Goal: Entertainment & Leisure: Browse casually

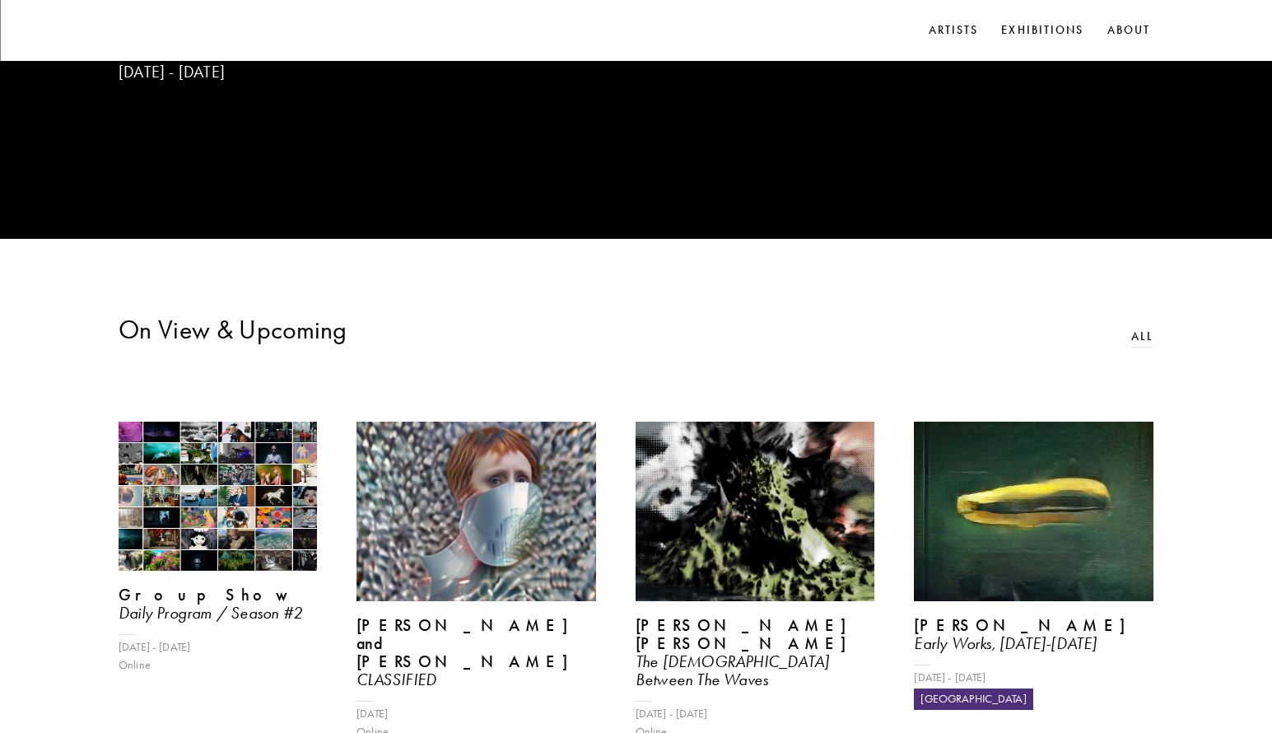
scroll to position [329, 0]
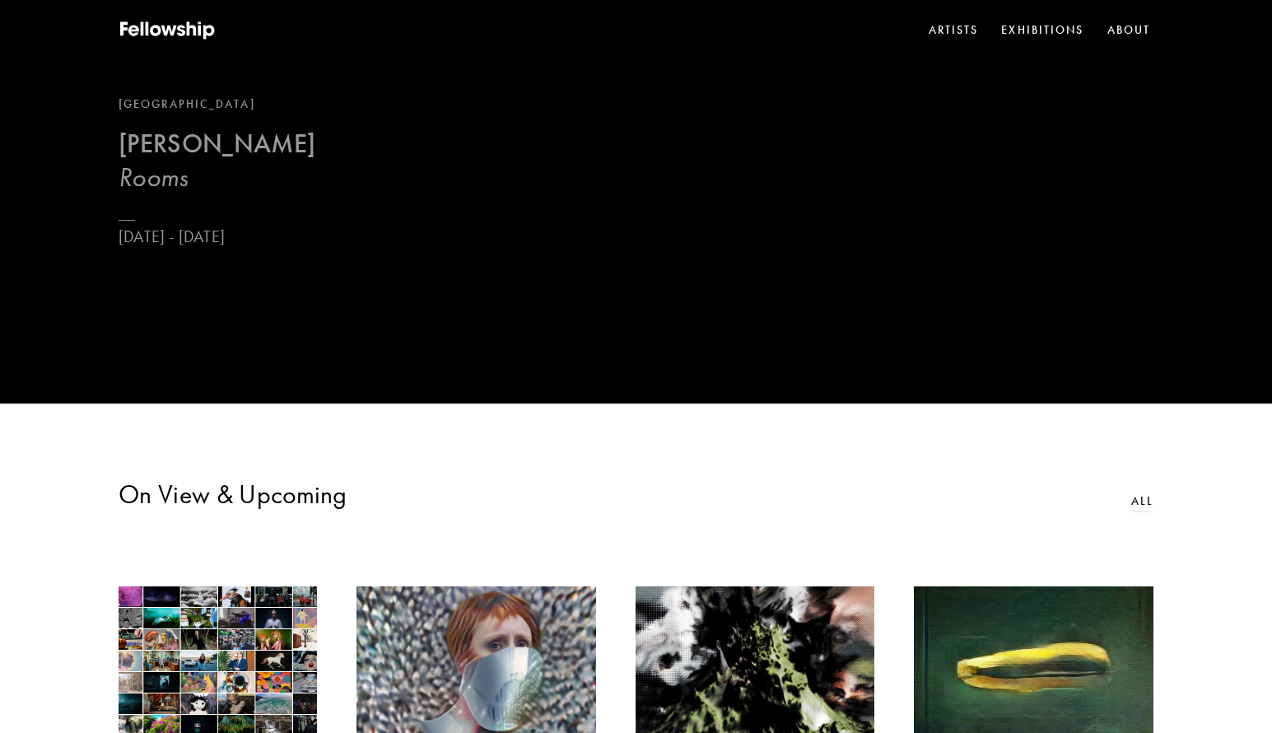
click at [235, 179] on h3 "Rooms" at bounding box center [217, 177] width 197 height 33
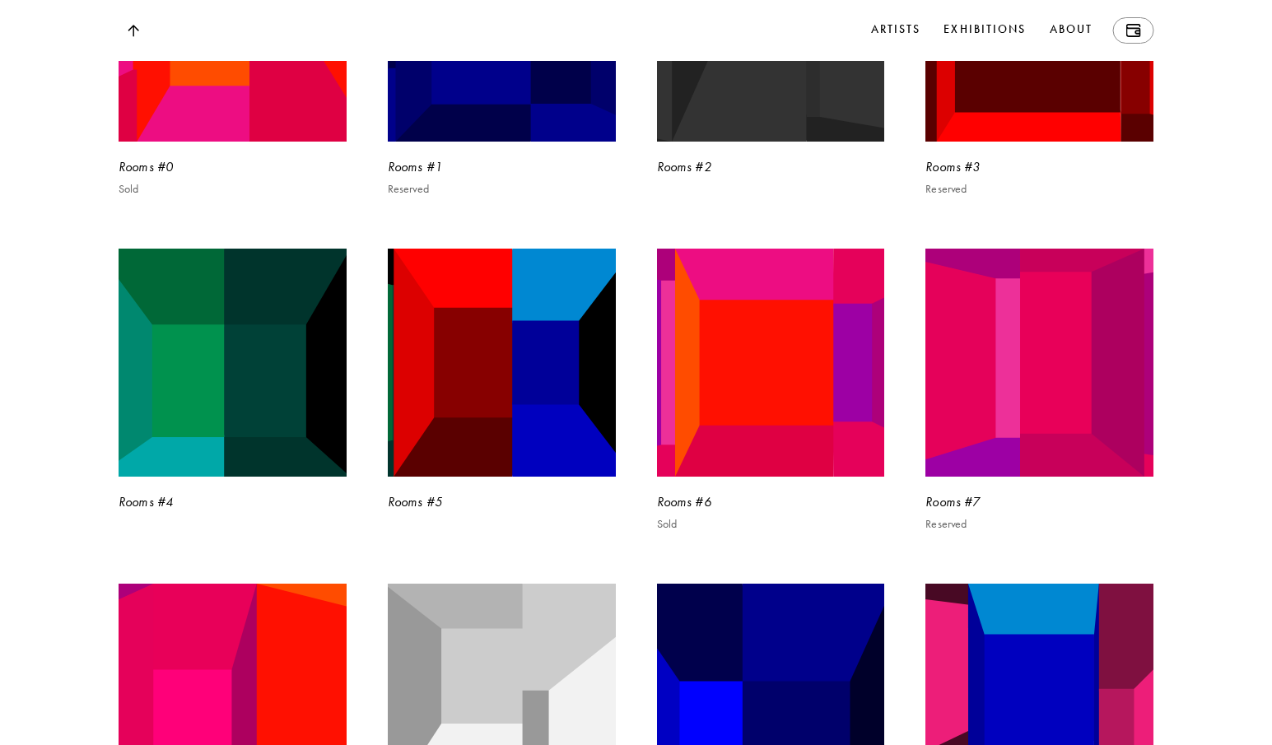
scroll to position [3540, 0]
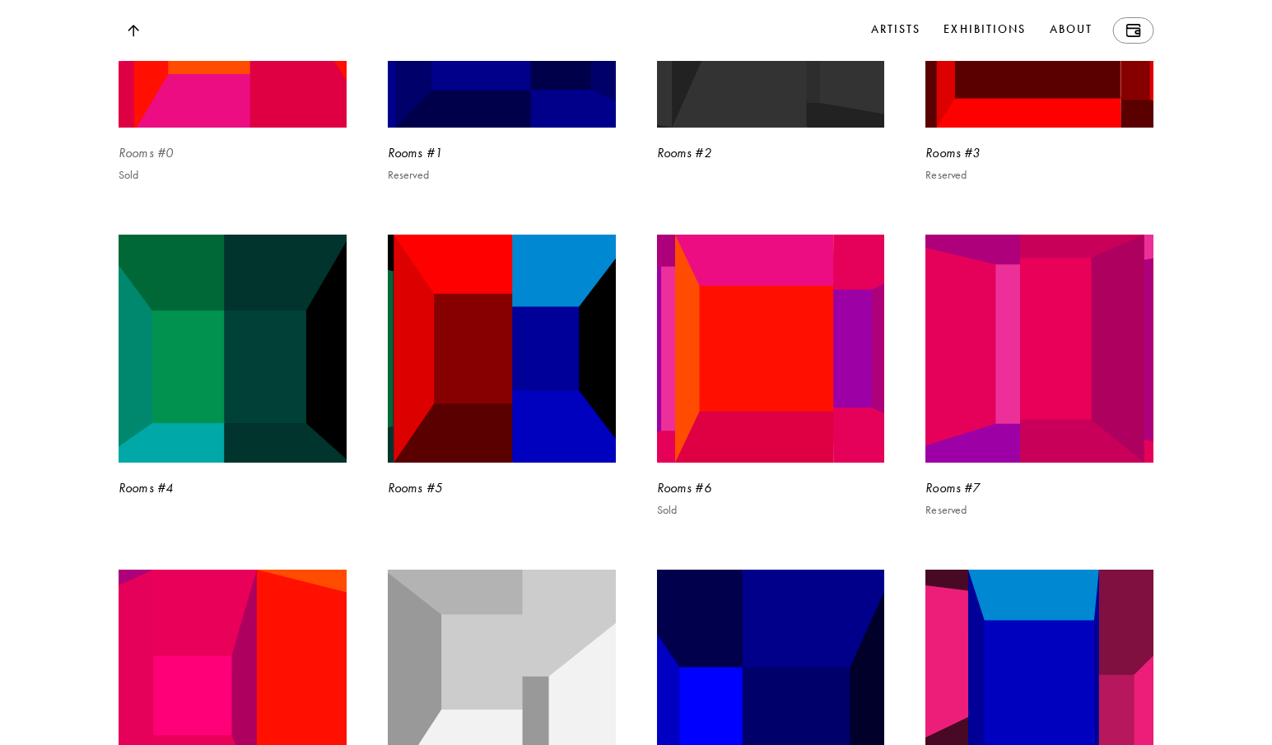
click at [253, 131] on img at bounding box center [232, 13] width 235 height 235
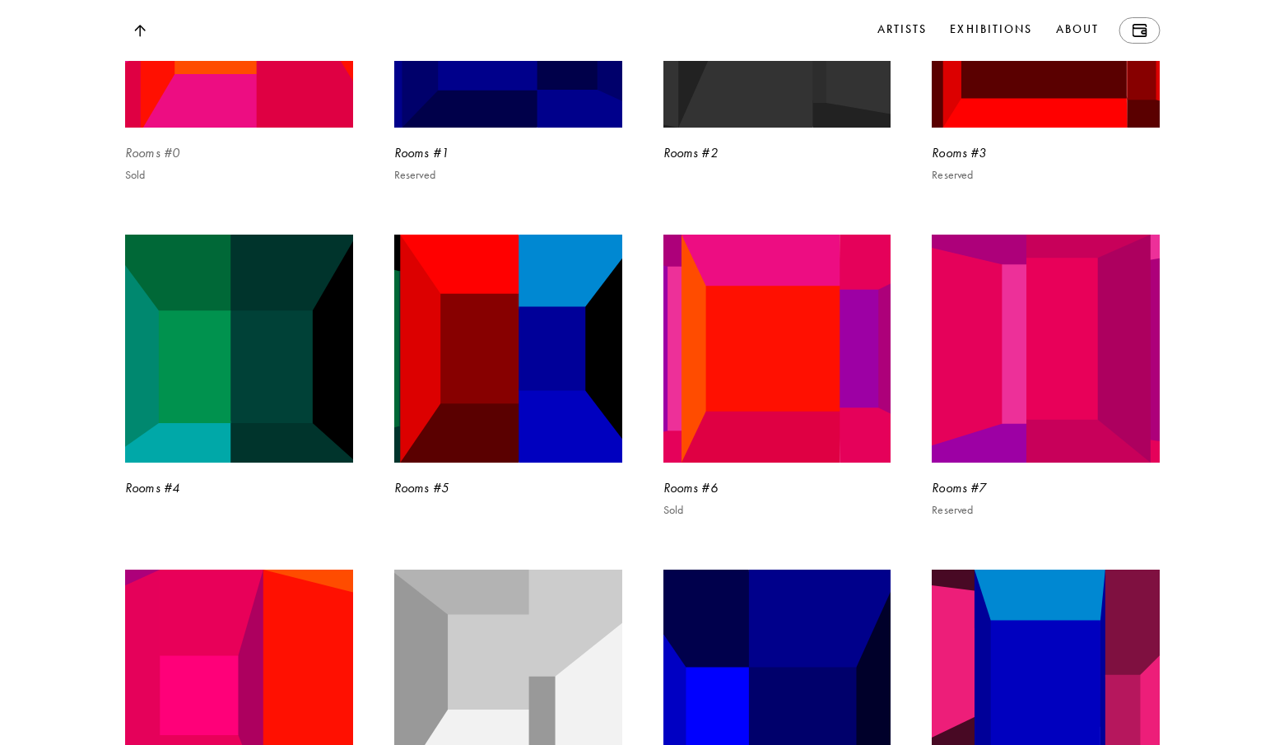
scroll to position [3524, 0]
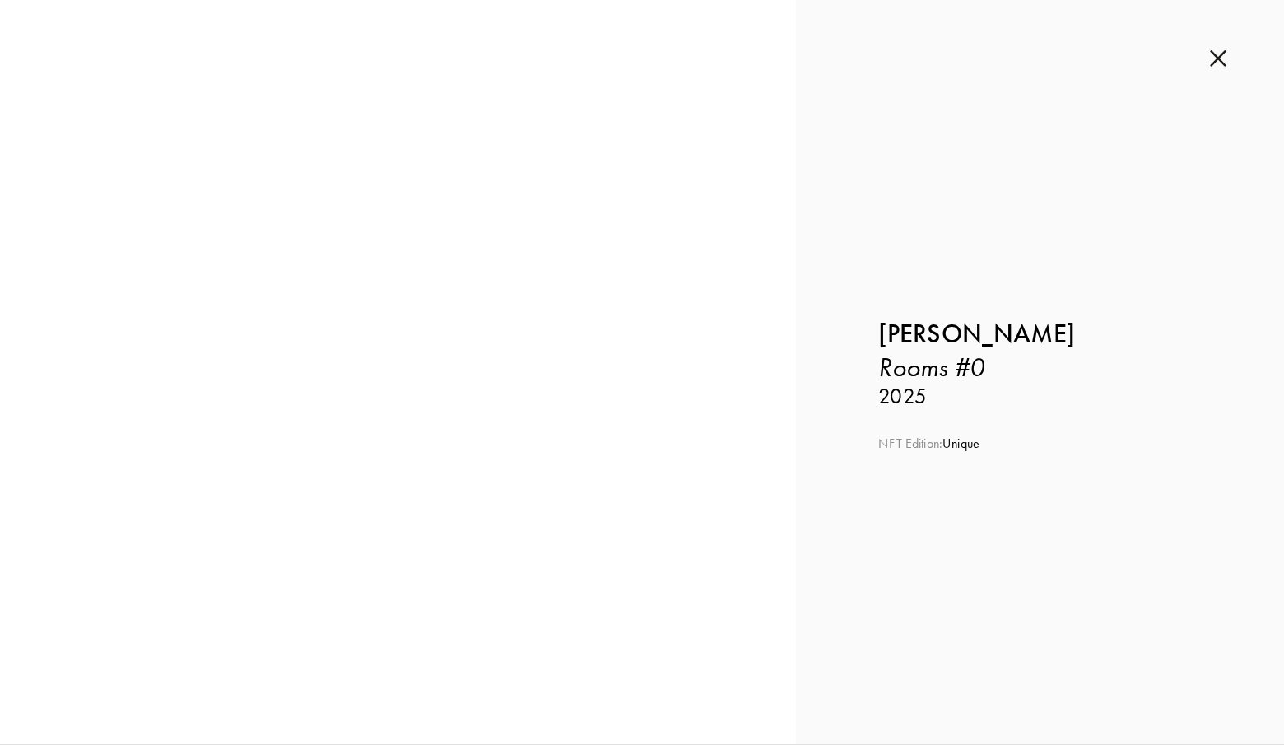
click at [1225, 58] on img at bounding box center [1218, 58] width 16 height 18
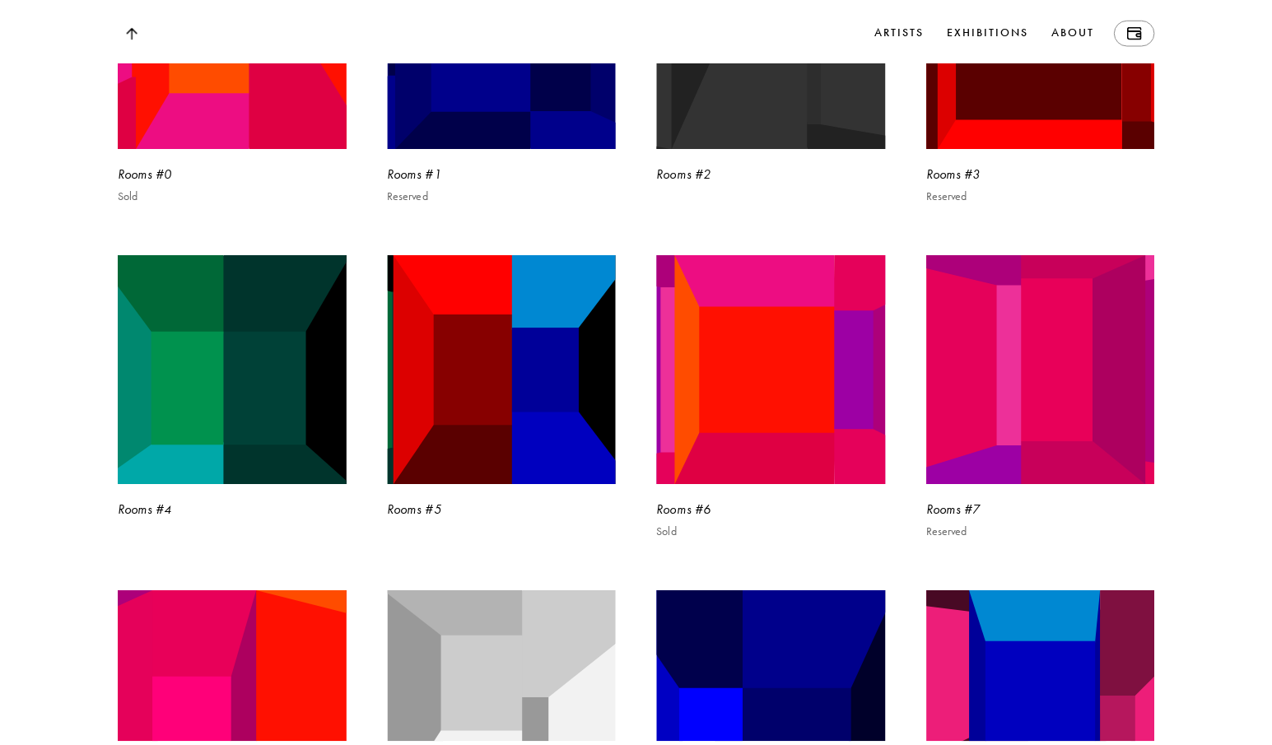
scroll to position [3540, 0]
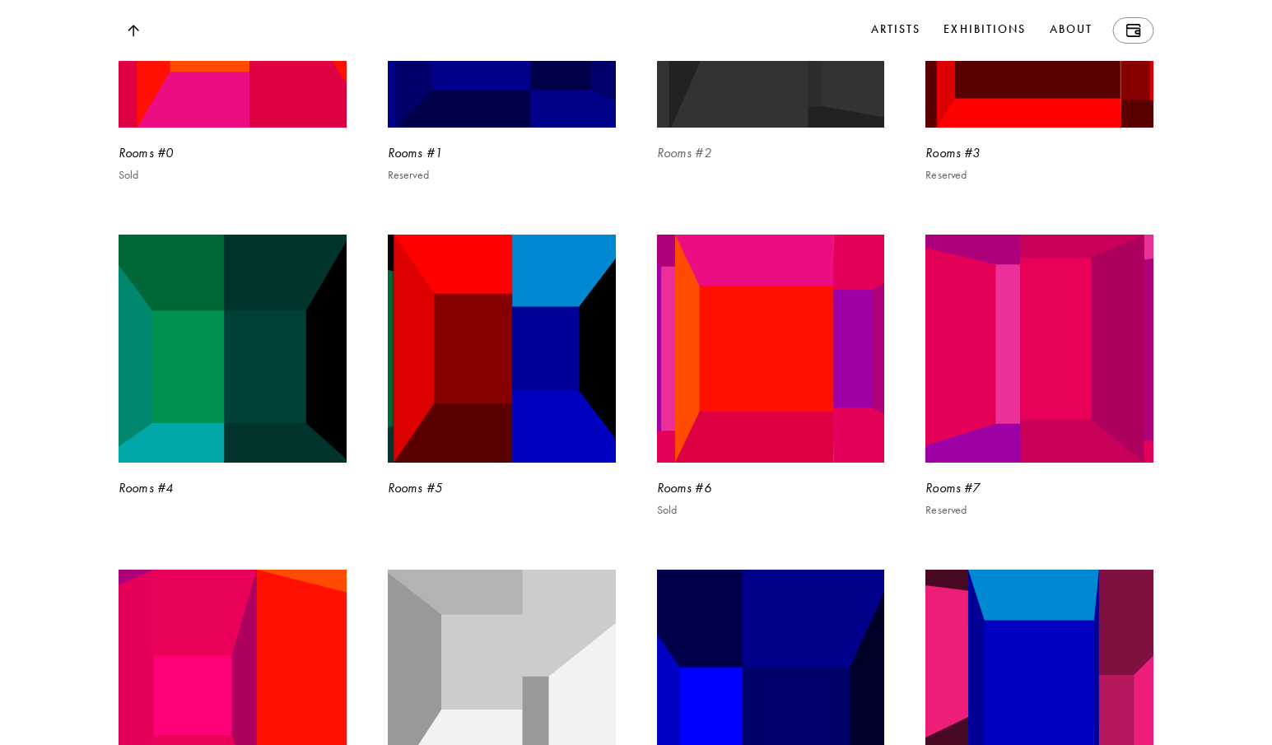
click at [746, 131] on img at bounding box center [770, 13] width 235 height 235
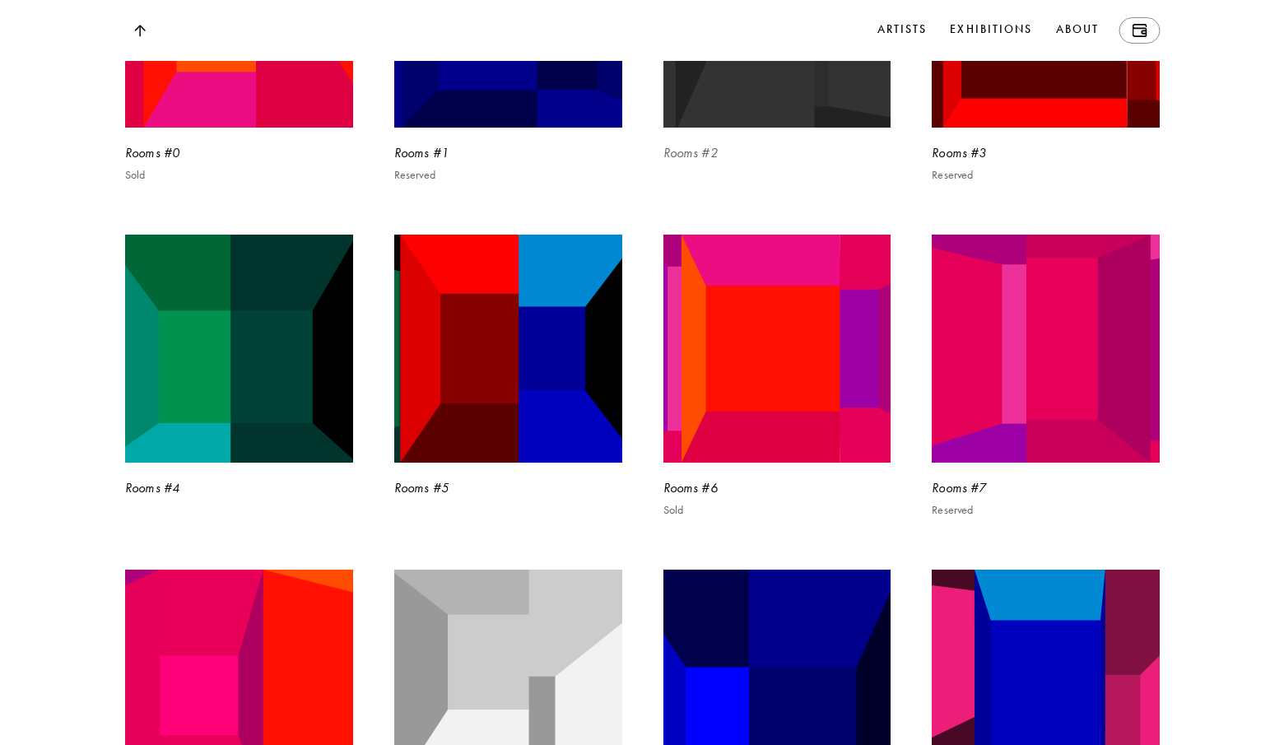
scroll to position [3524, 0]
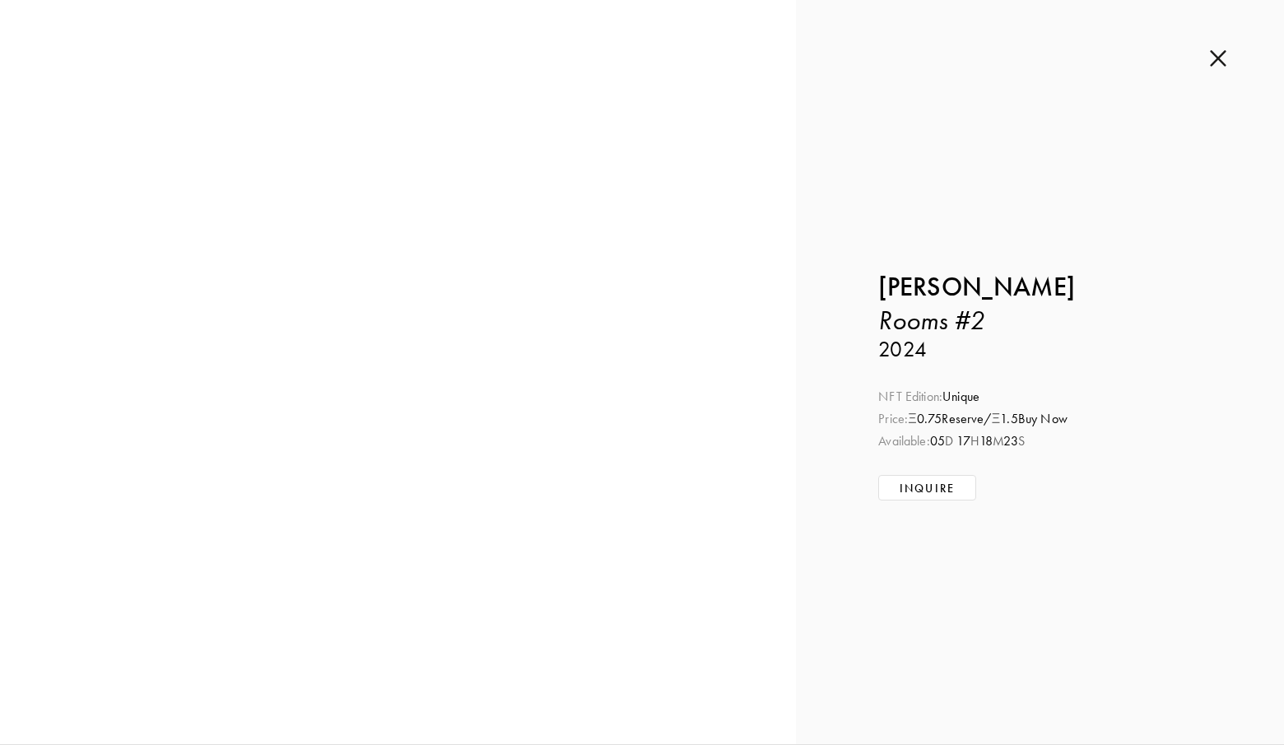
click at [1222, 55] on img at bounding box center [1218, 58] width 16 height 18
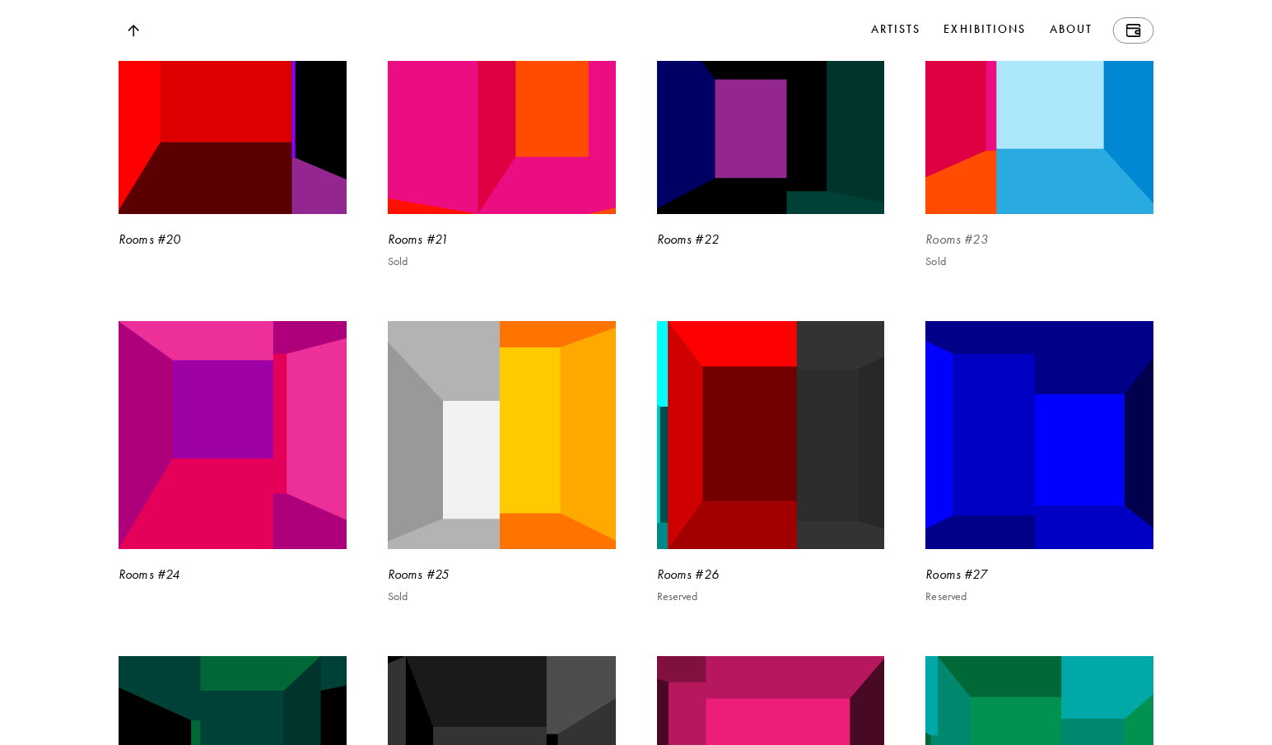
scroll to position [5022, 0]
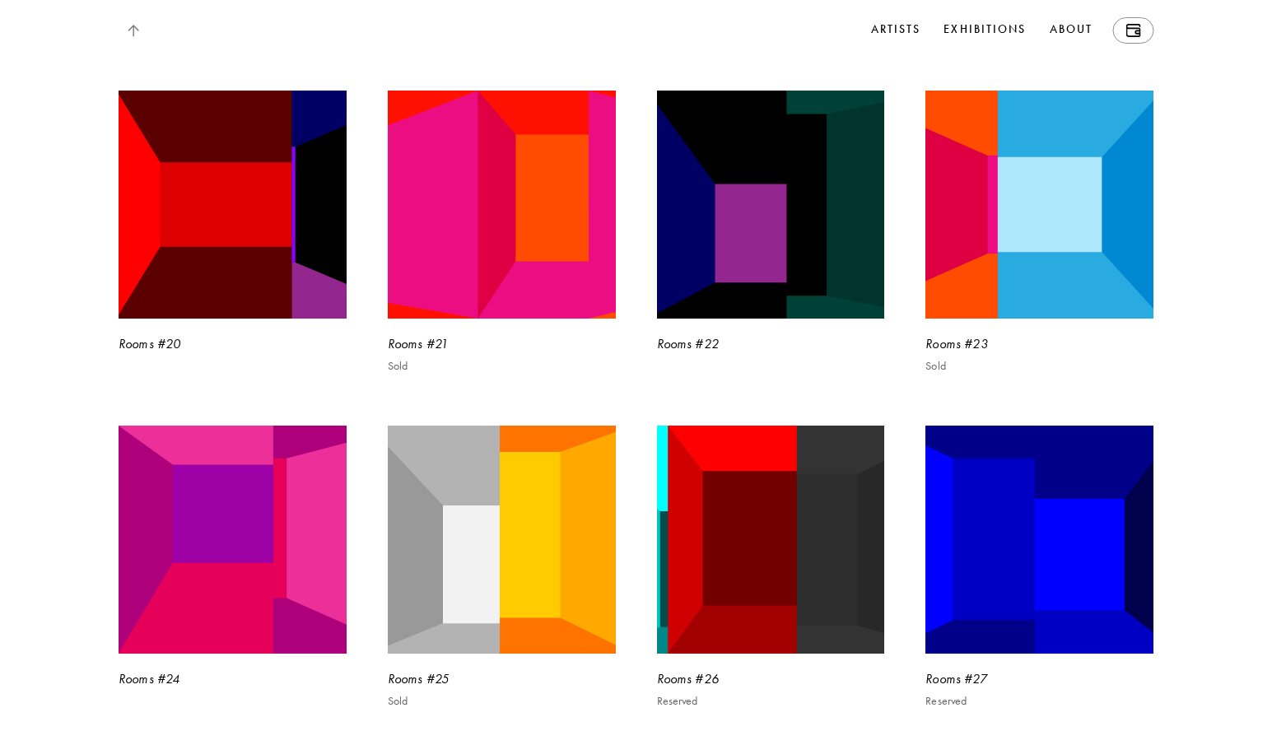
click at [138, 32] on img at bounding box center [133, 31] width 12 height 12
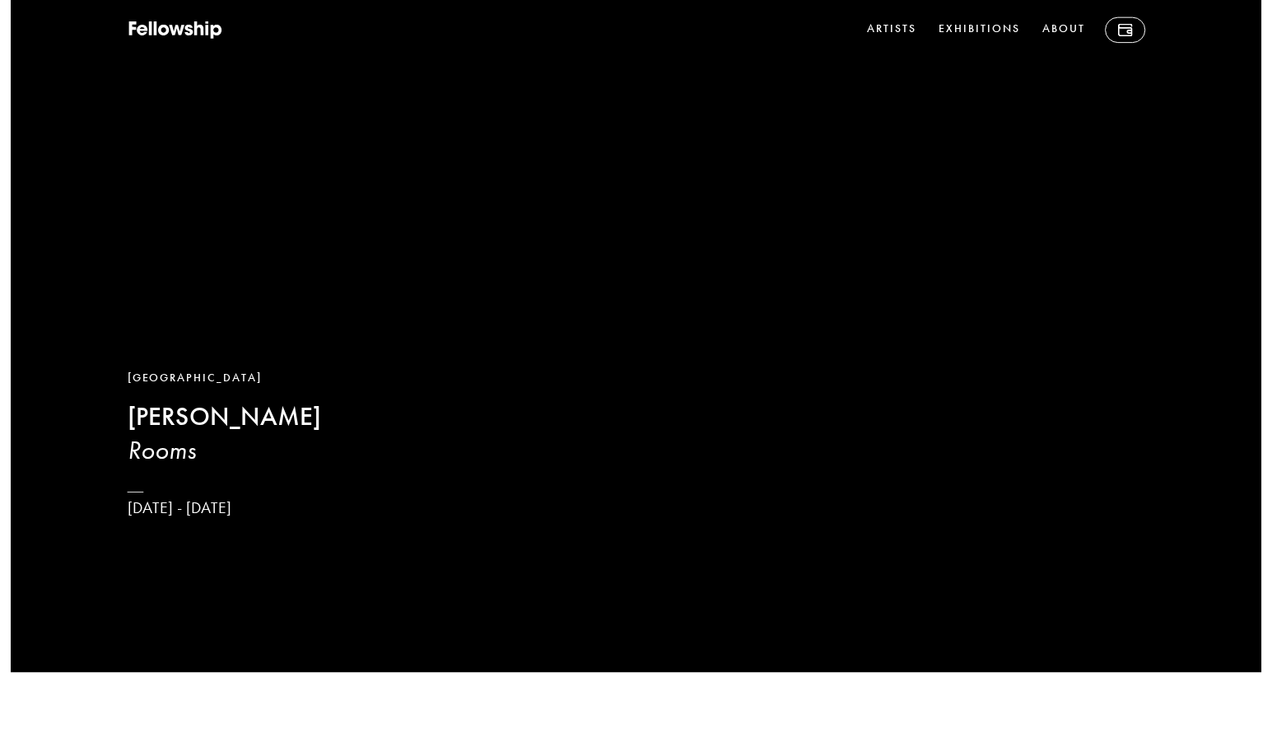
scroll to position [0, 0]
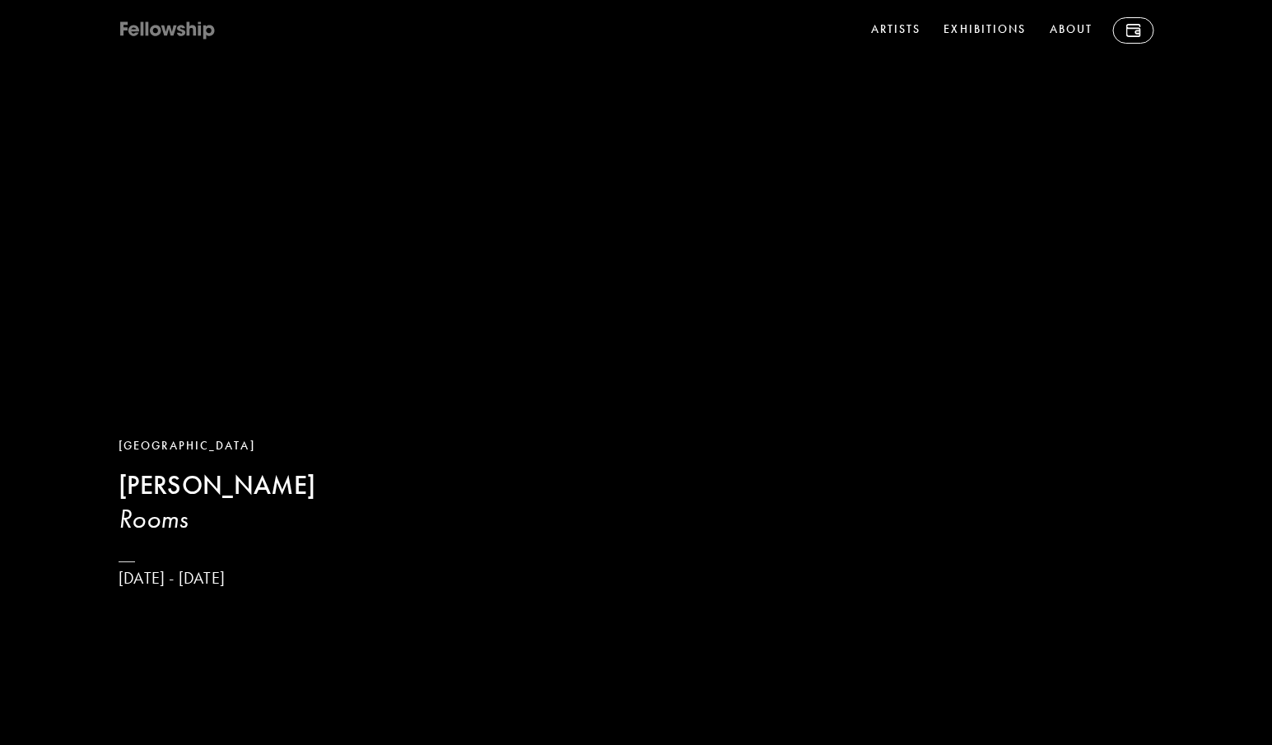
click at [138, 28] on icon at bounding box center [134, 31] width 12 height 12
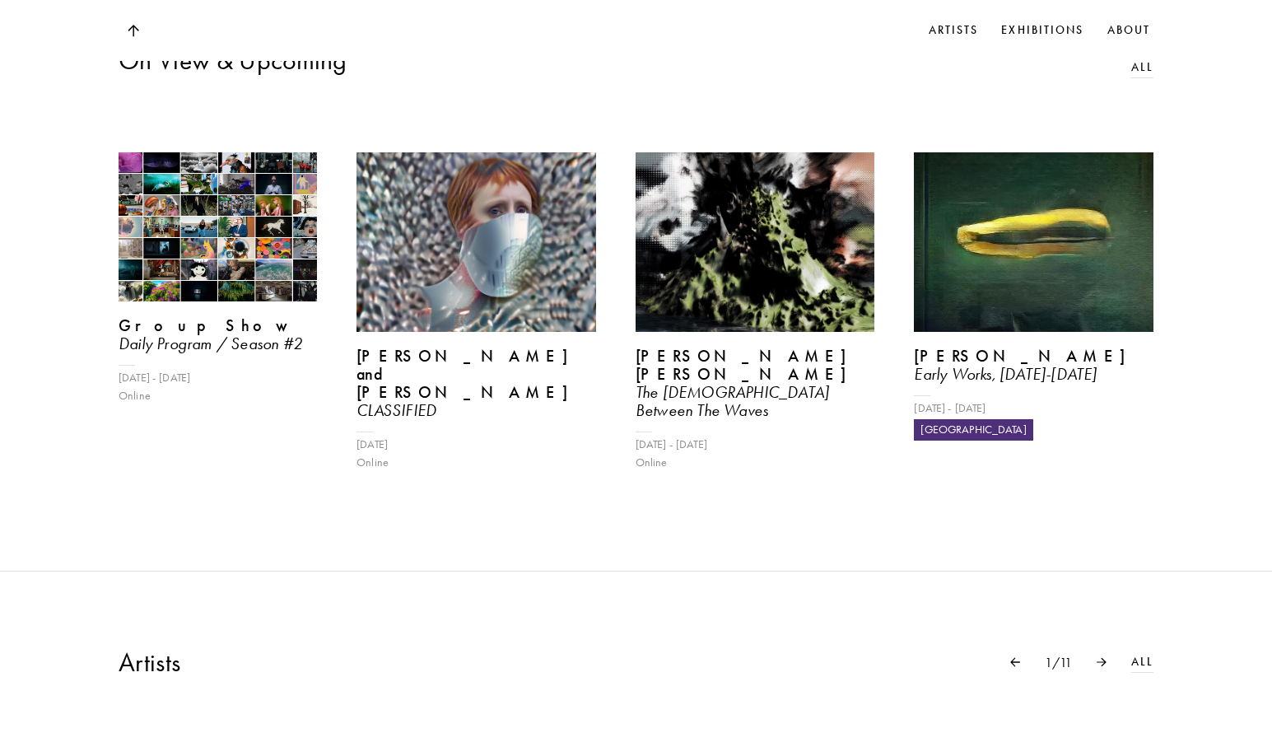
scroll to position [659, 0]
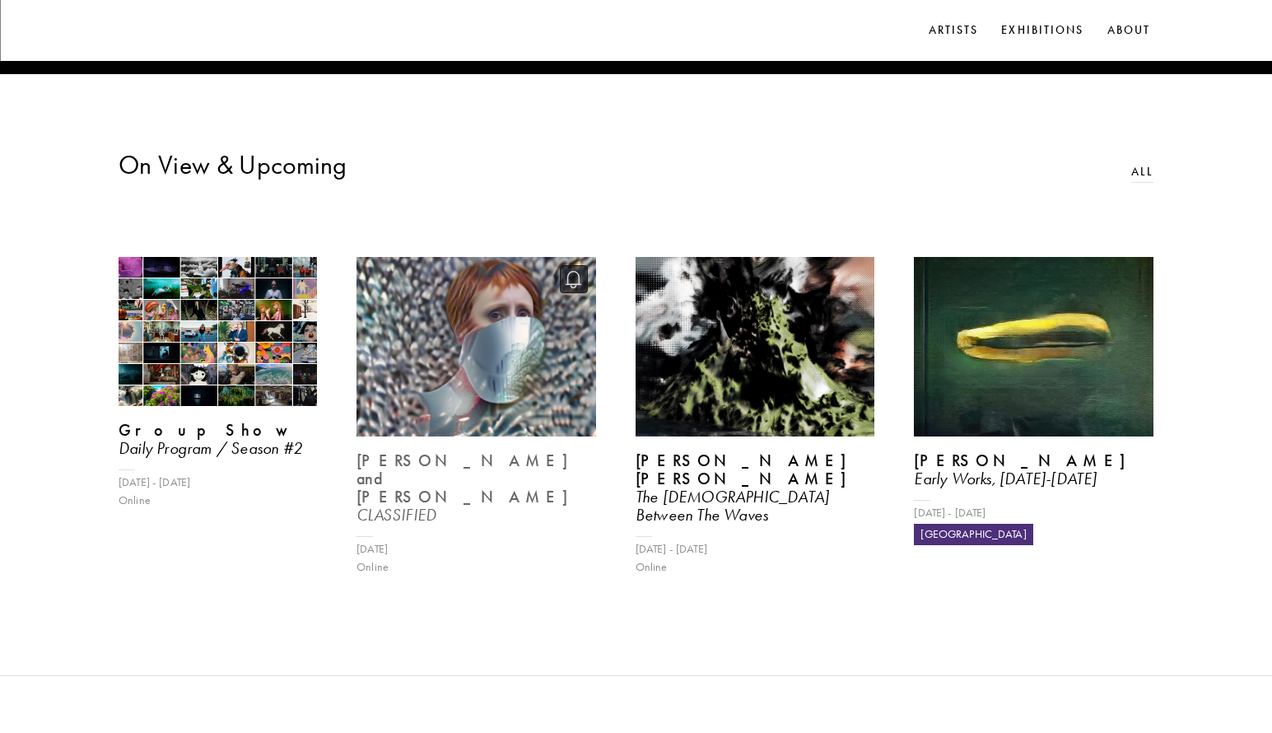
click at [550, 409] on img at bounding box center [476, 346] width 246 height 184
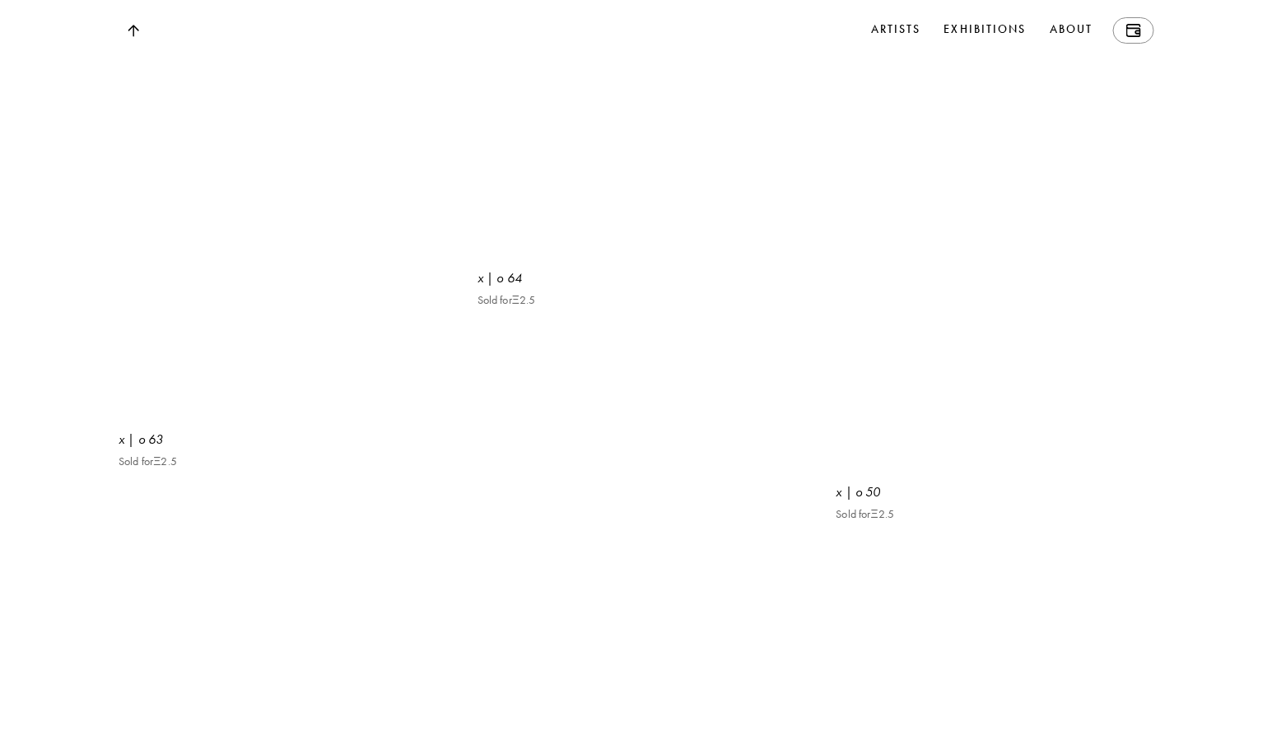
scroll to position [4610, 0]
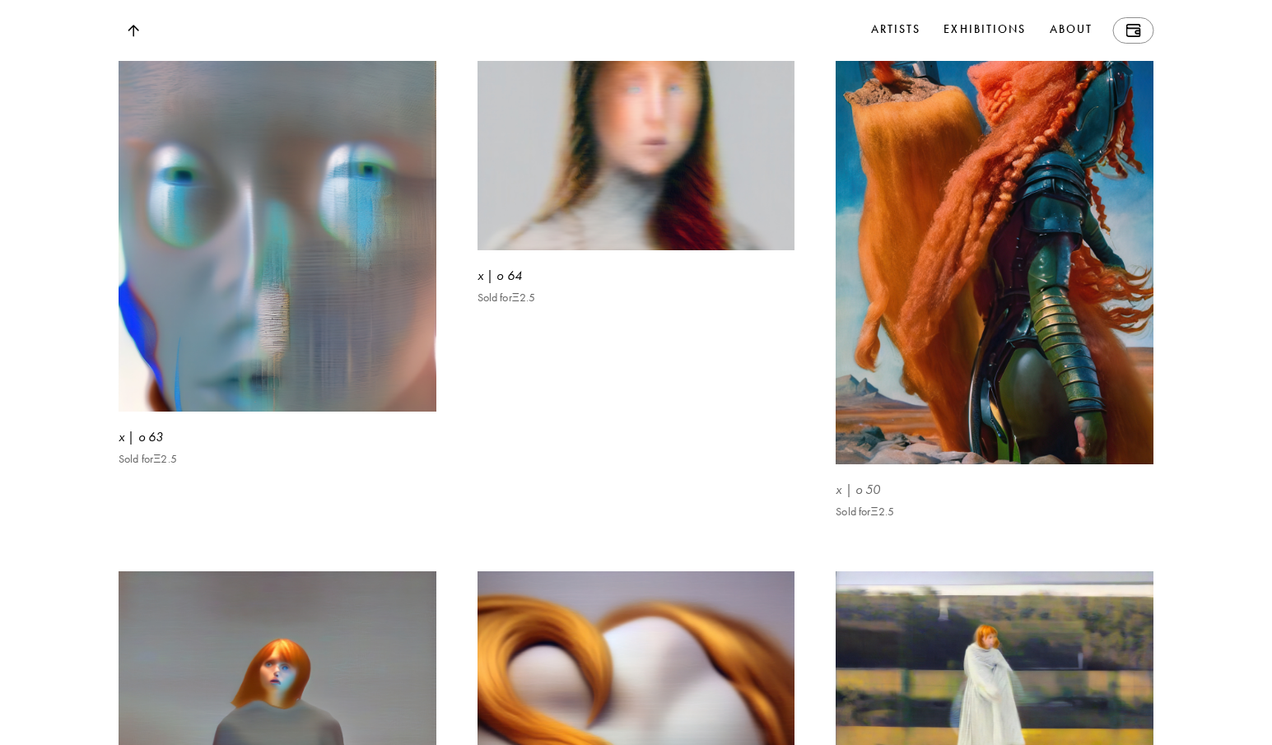
click at [952, 342] on img at bounding box center [994, 233] width 327 height 475
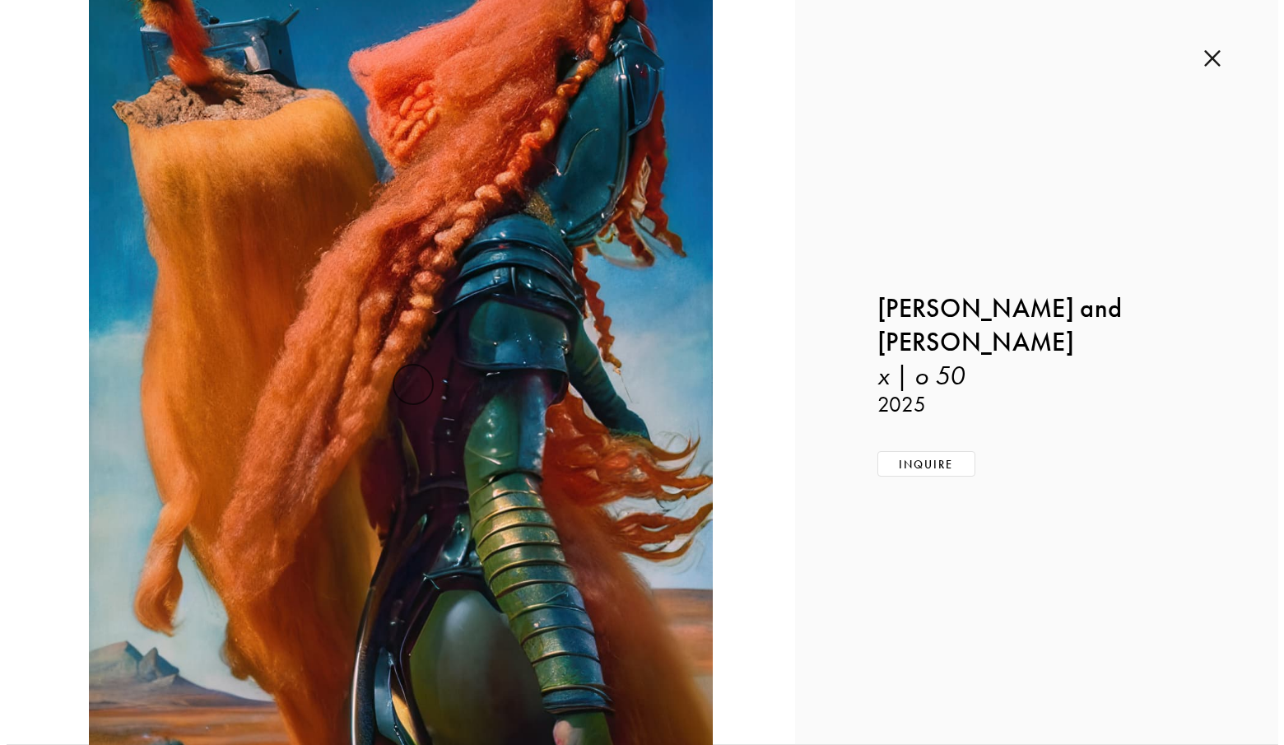
scroll to position [4632, 0]
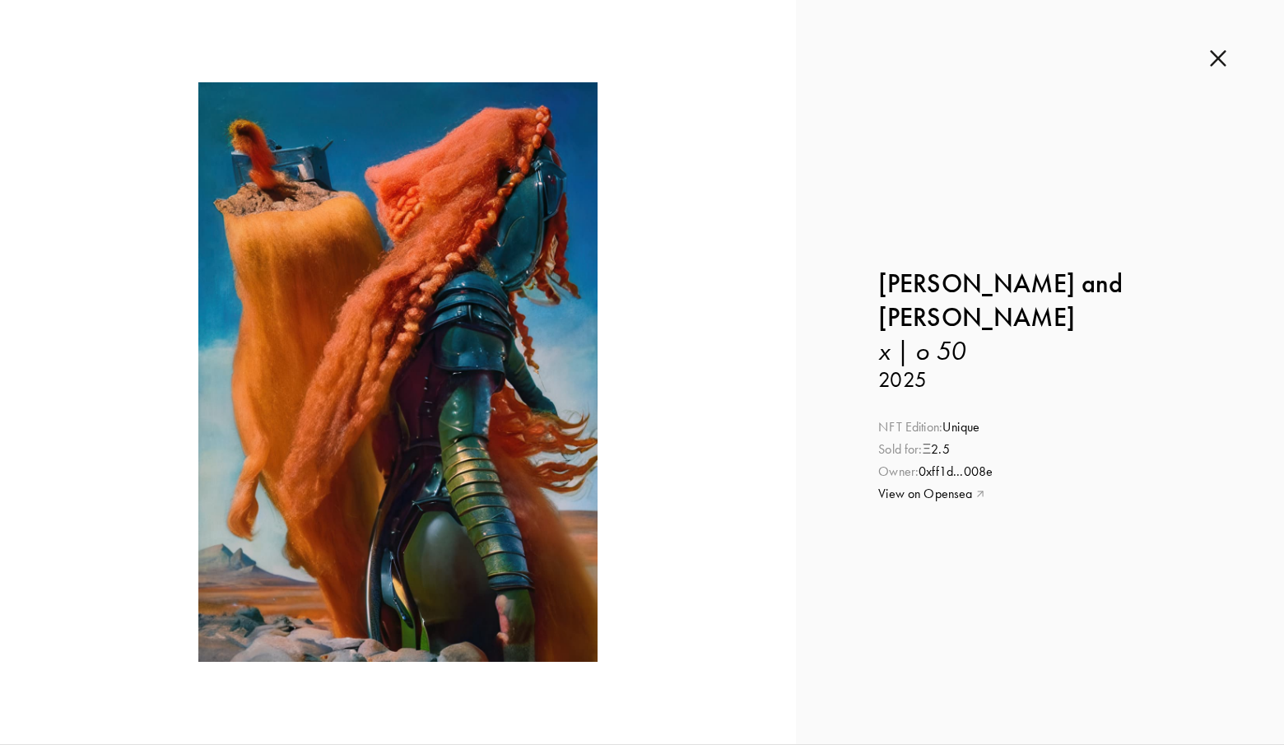
click at [1210, 54] on img at bounding box center [1218, 58] width 16 height 18
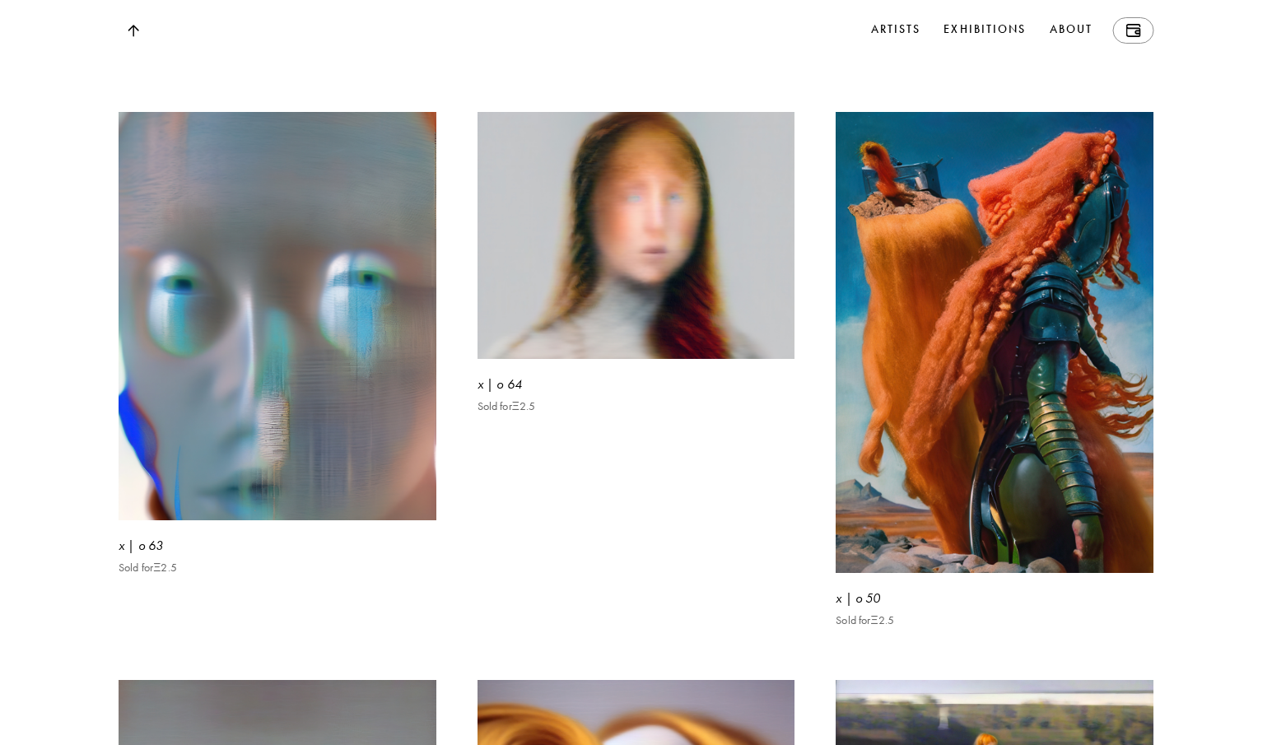
scroll to position [4610, 0]
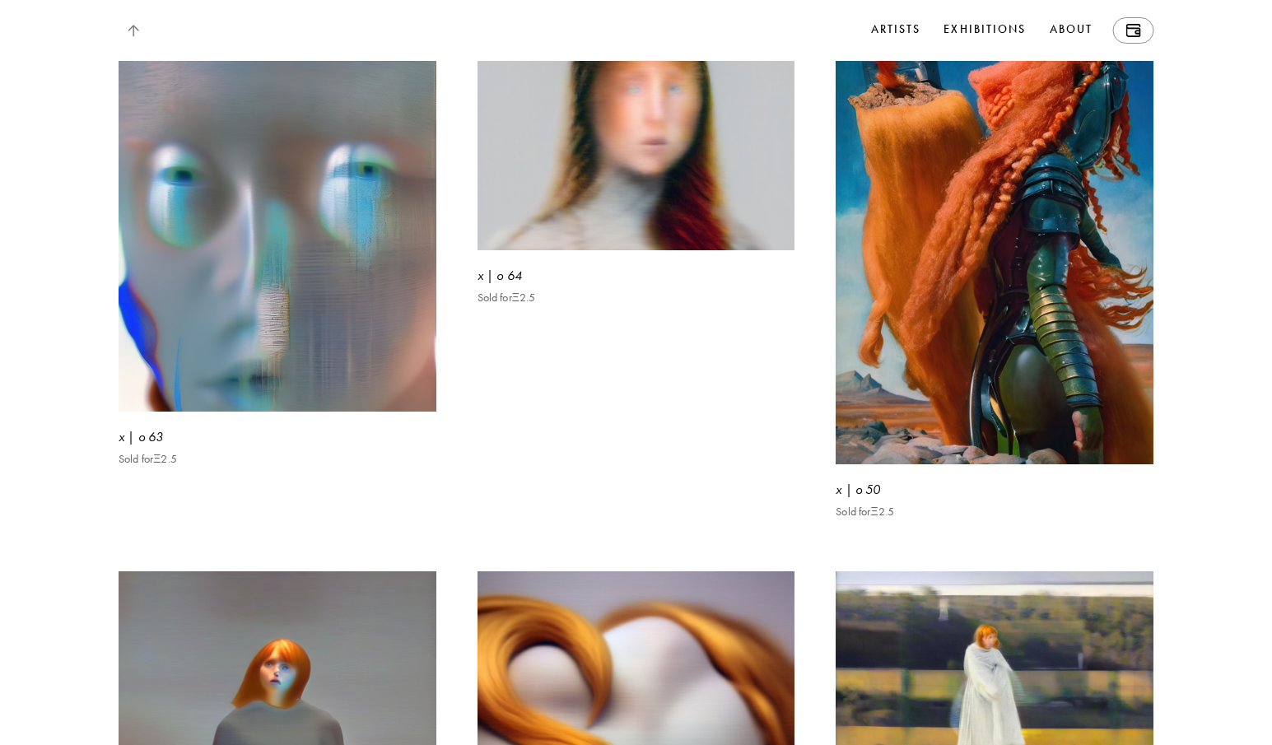
click at [140, 30] on link at bounding box center [133, 30] width 29 height 28
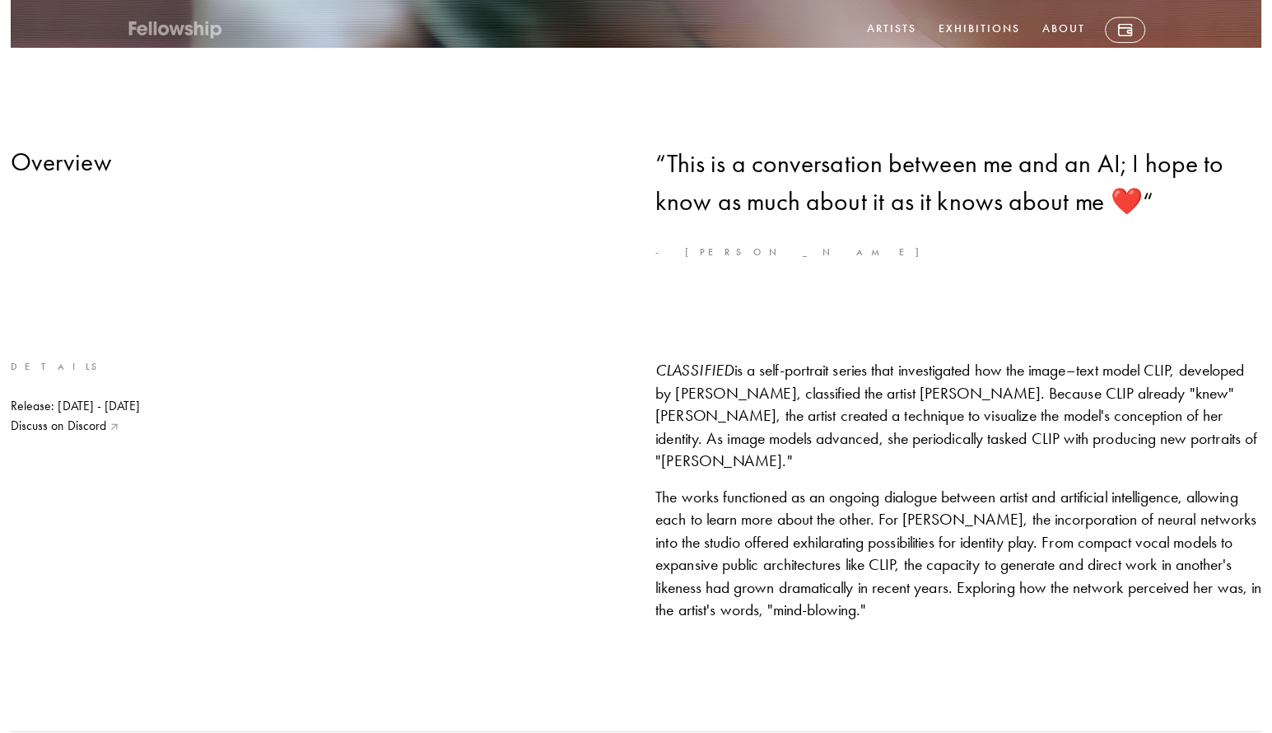
scroll to position [0, 0]
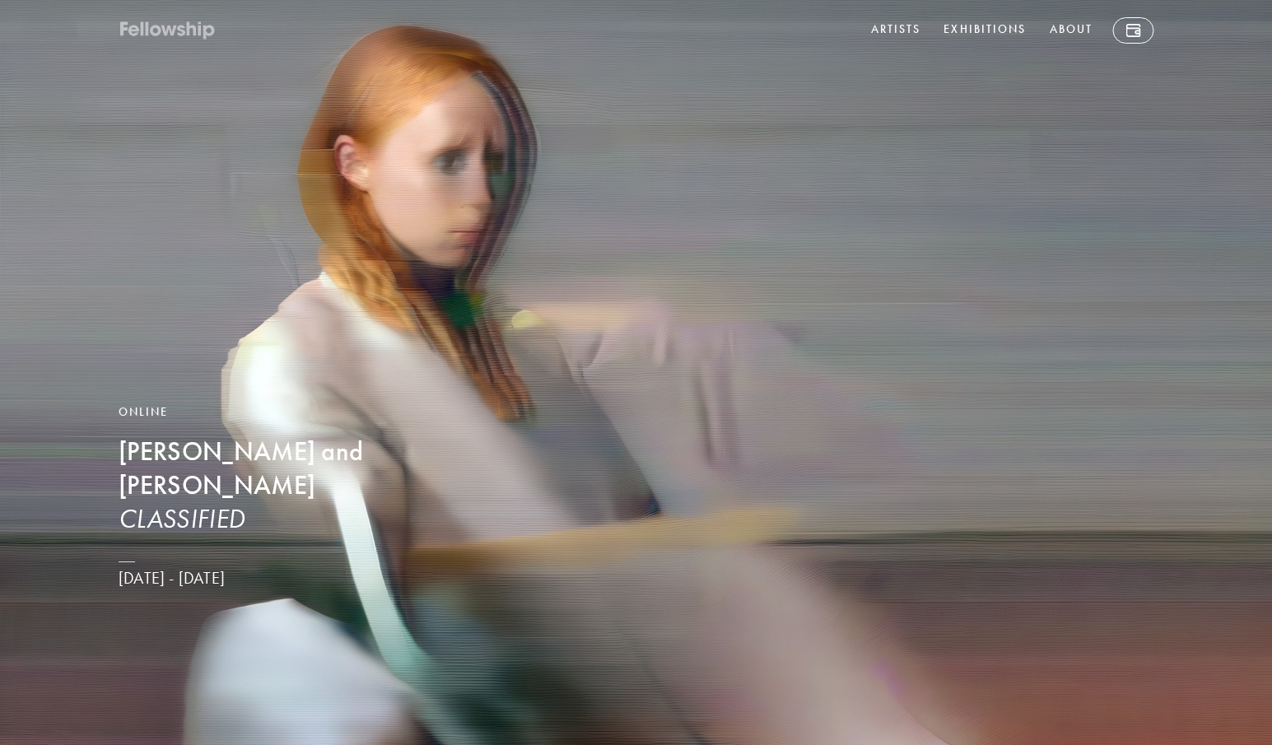
click at [165, 31] on icon at bounding box center [169, 31] width 16 height 11
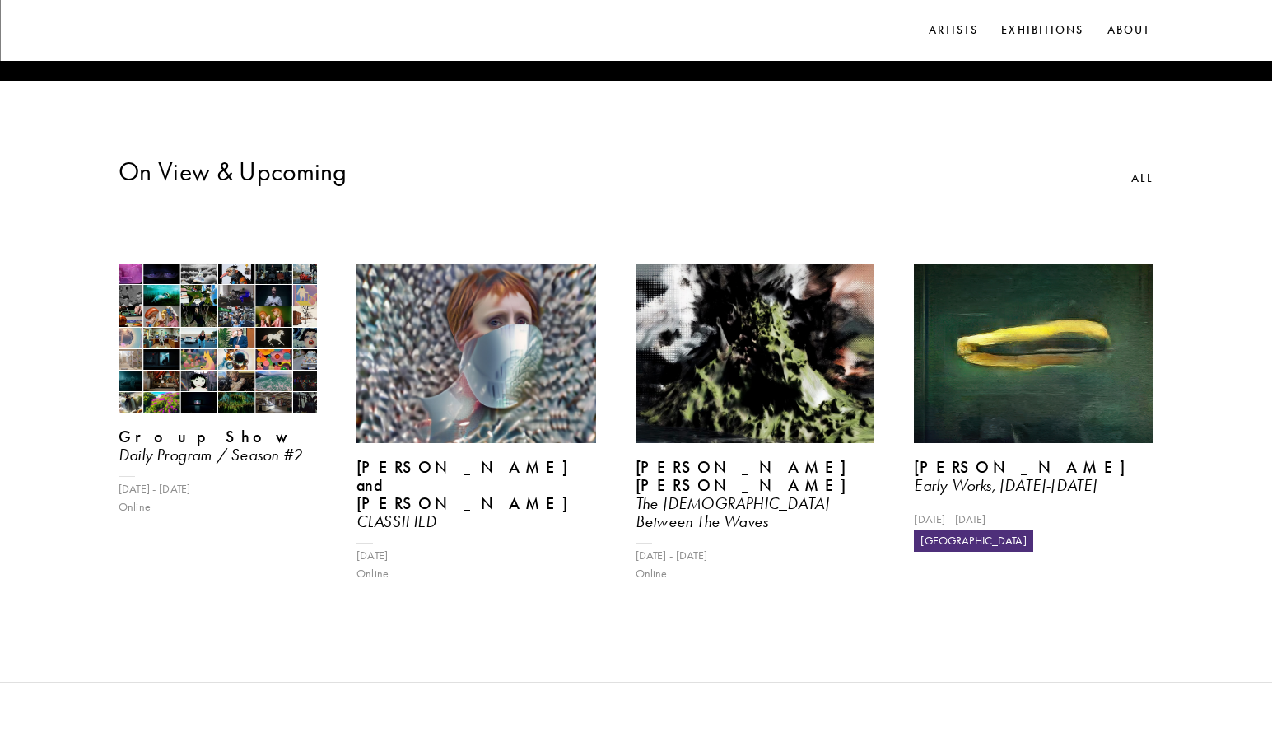
scroll to position [659, 0]
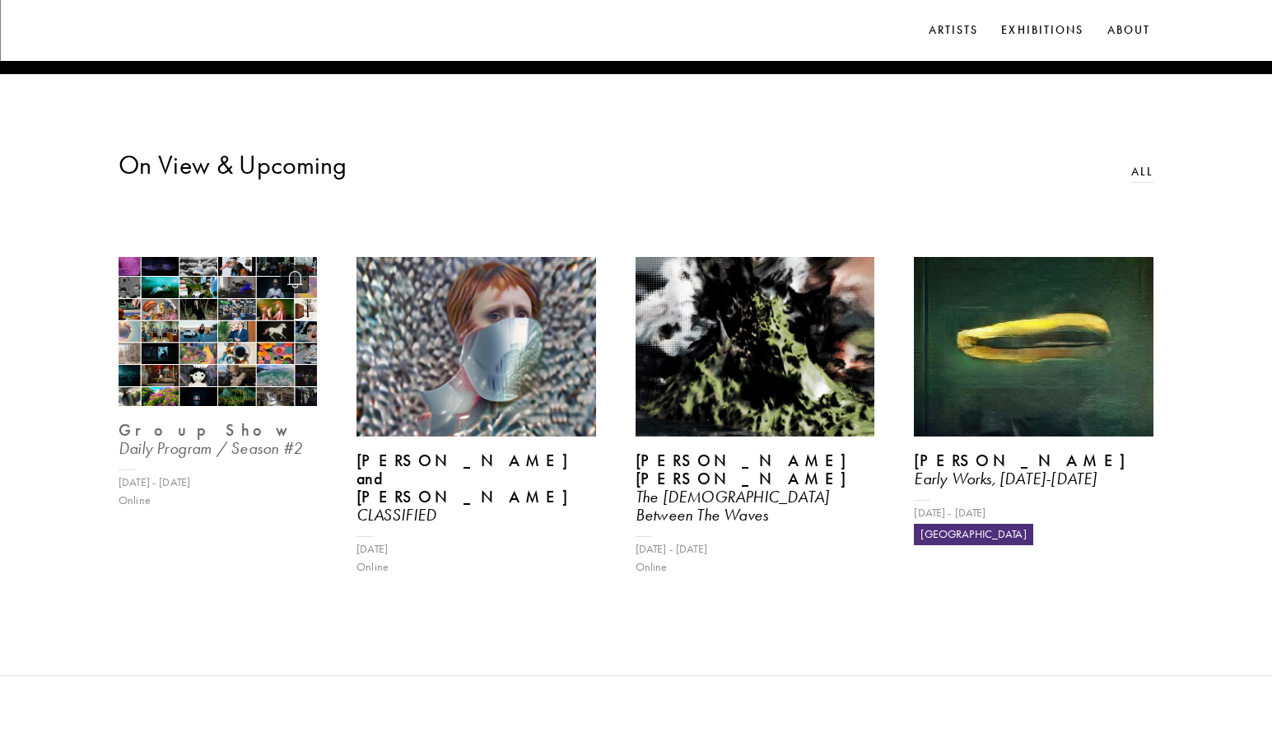
click at [271, 361] on img at bounding box center [217, 330] width 204 height 153
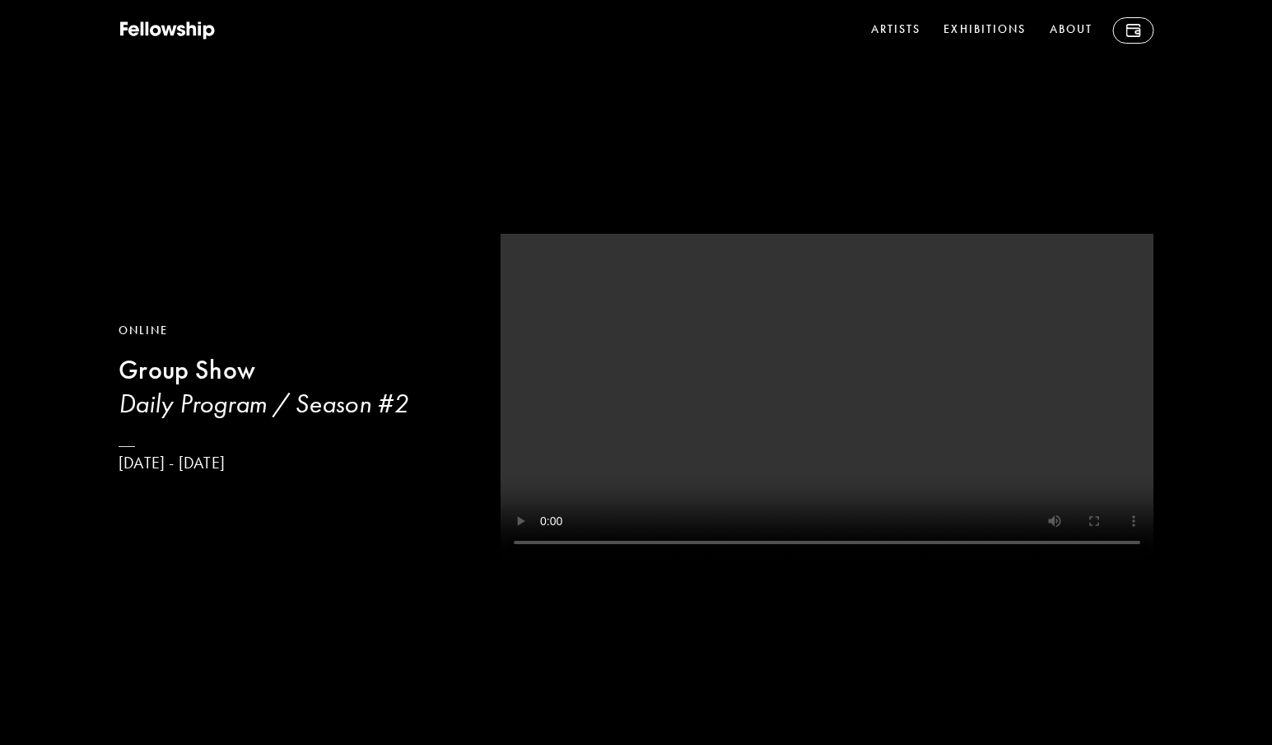
click at [809, 685] on div "Online Group Show Daily Program / Season #[DATE] - [DATE]" at bounding box center [636, 376] width 1272 height 752
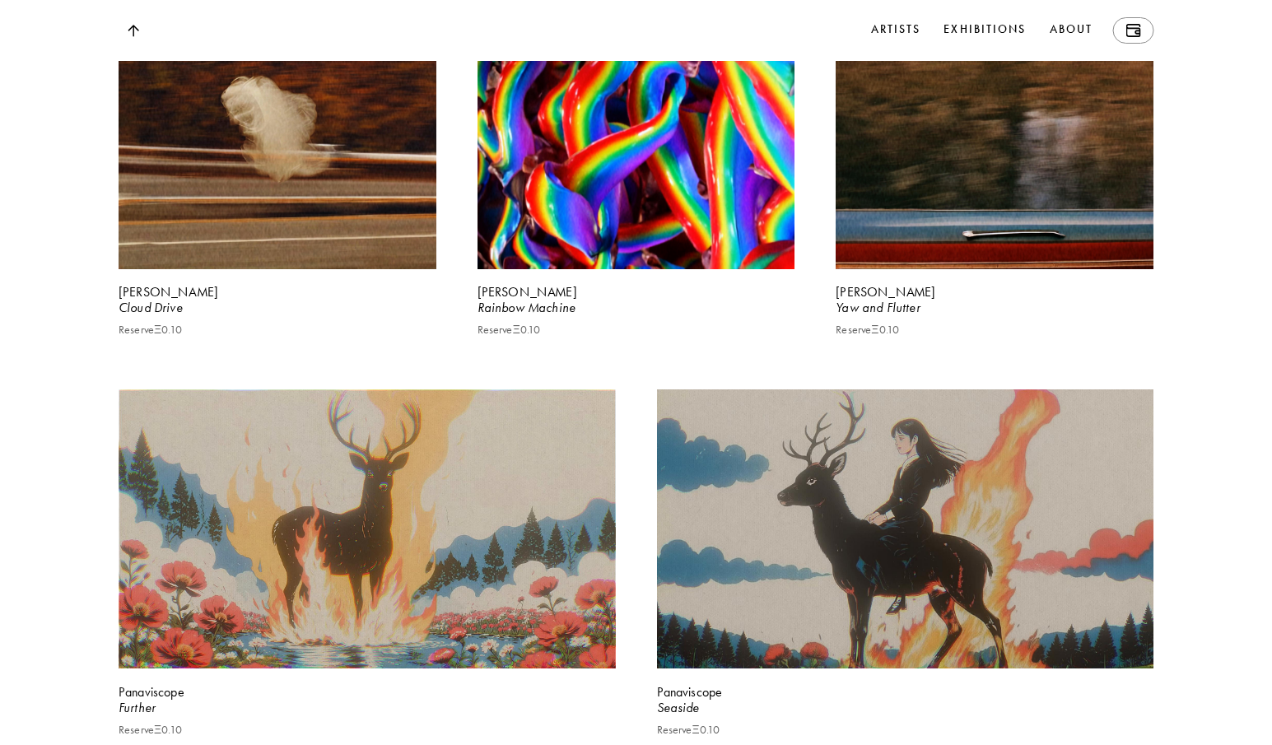
scroll to position [4199, 0]
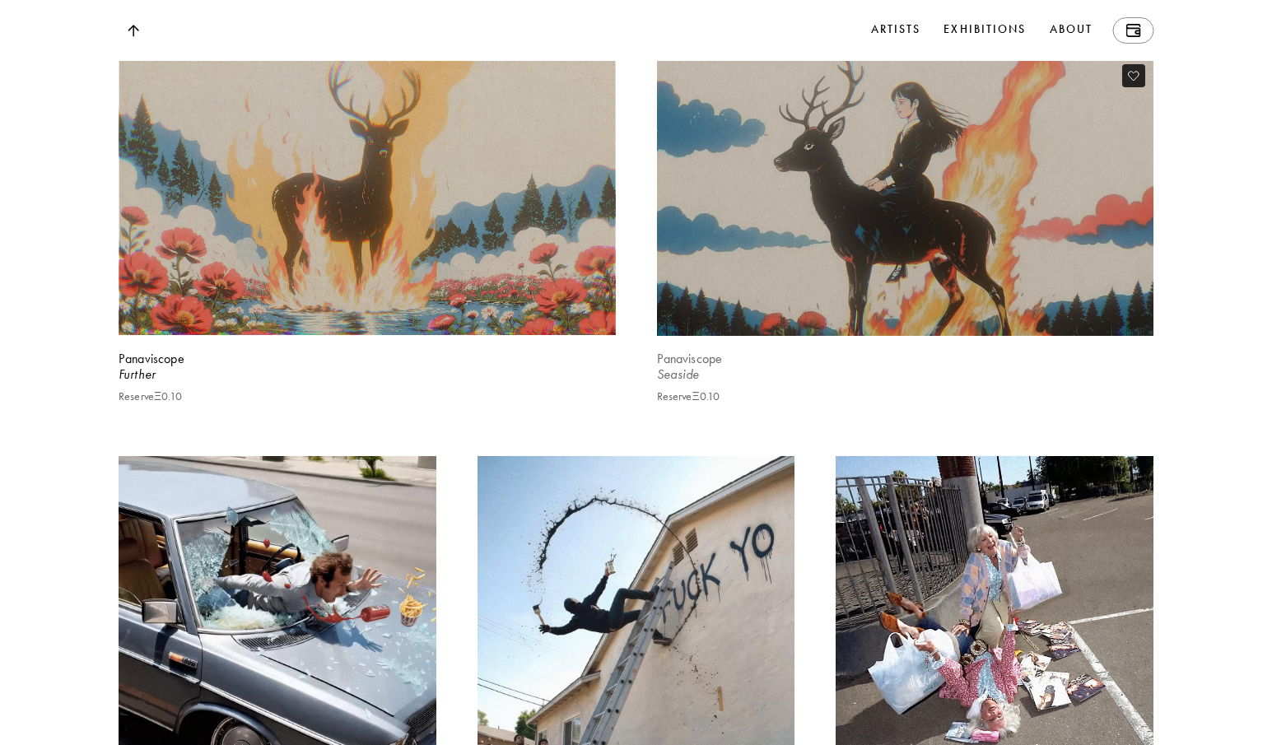
click at [923, 284] on video at bounding box center [905, 196] width 512 height 288
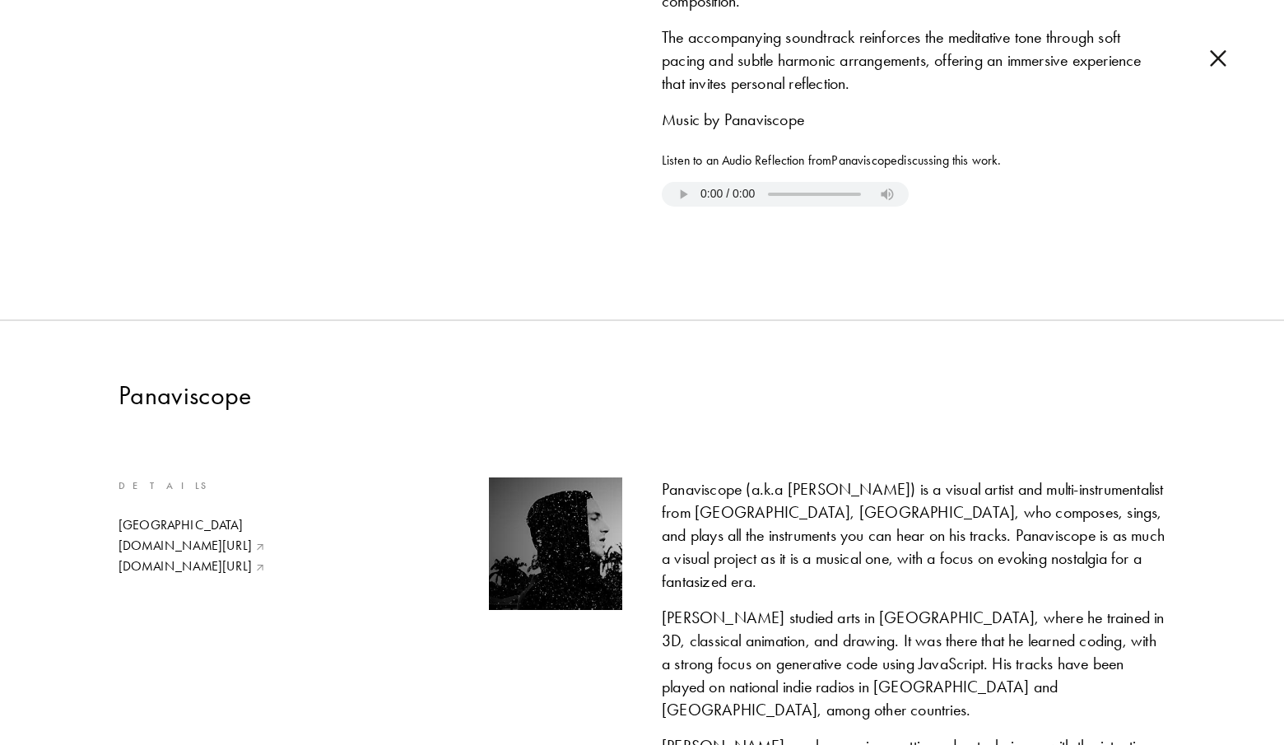
scroll to position [1130, 0]
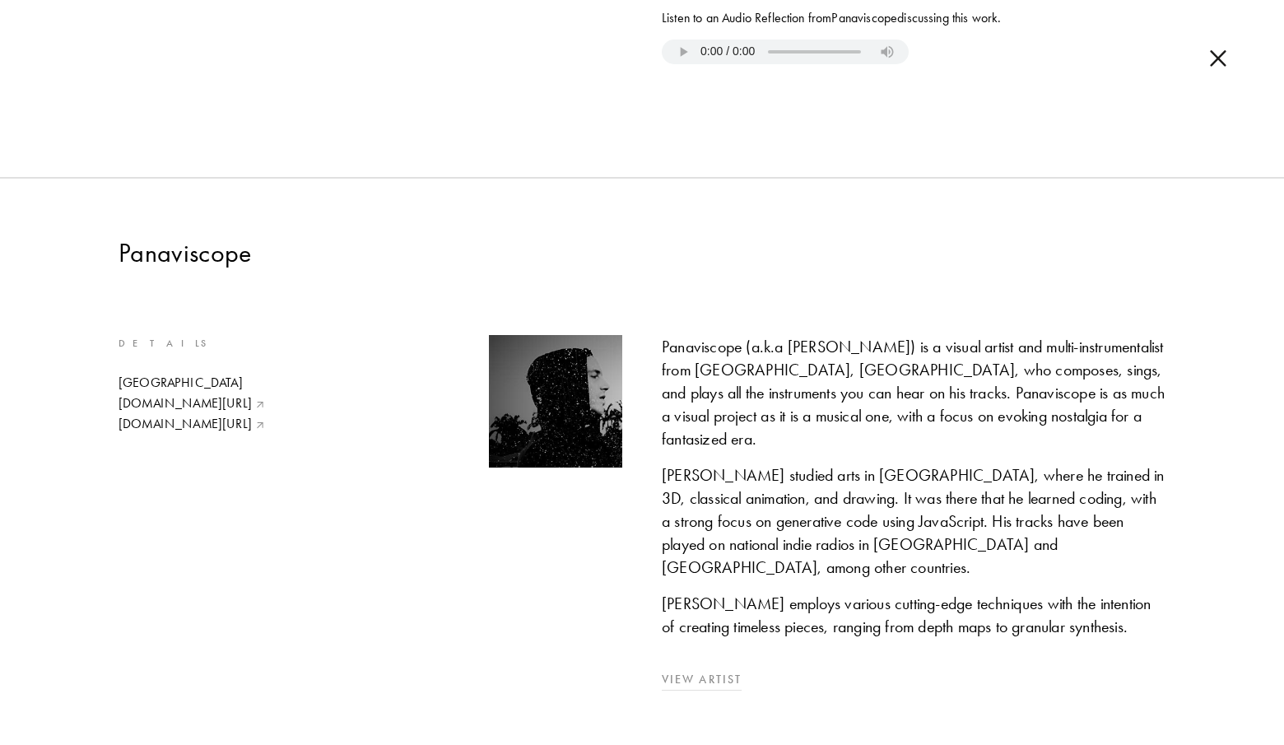
drag, startPoint x: 543, startPoint y: 406, endPoint x: 697, endPoint y: 655, distance: 293.1
click at [1219, 60] on img at bounding box center [1218, 58] width 16 height 18
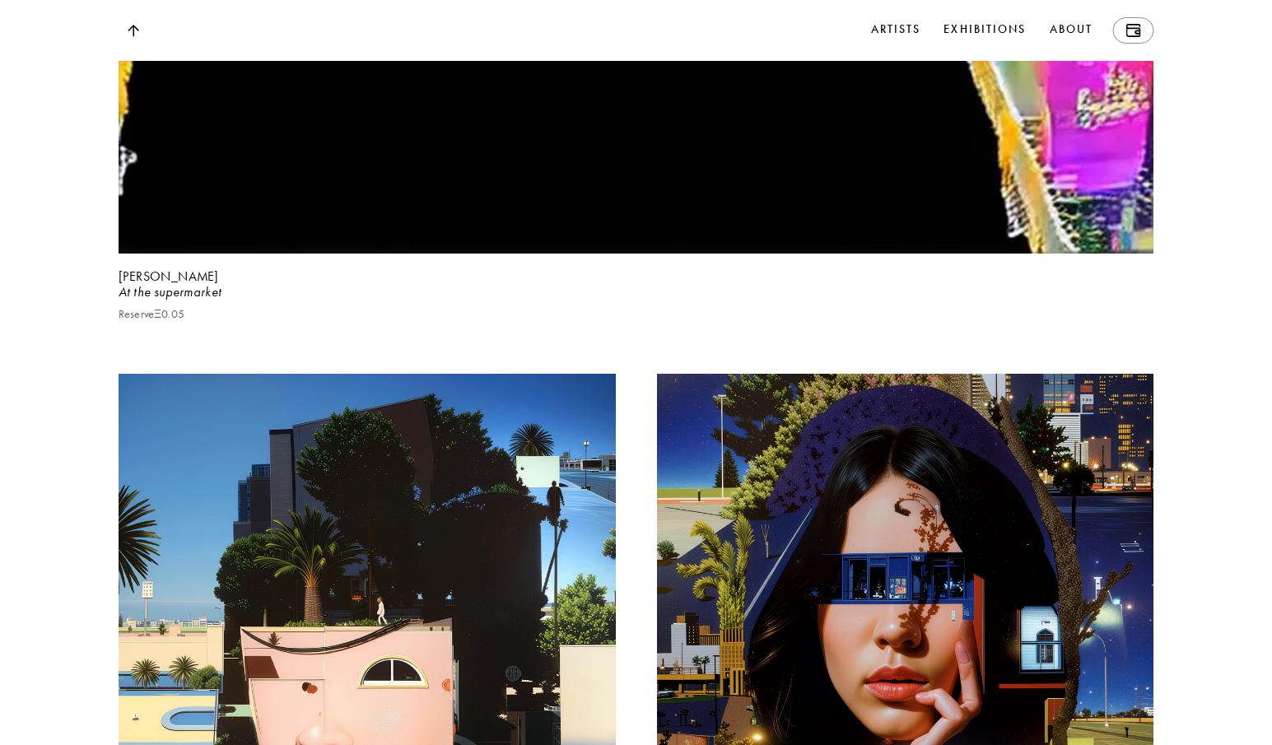
scroll to position [12427, 0]
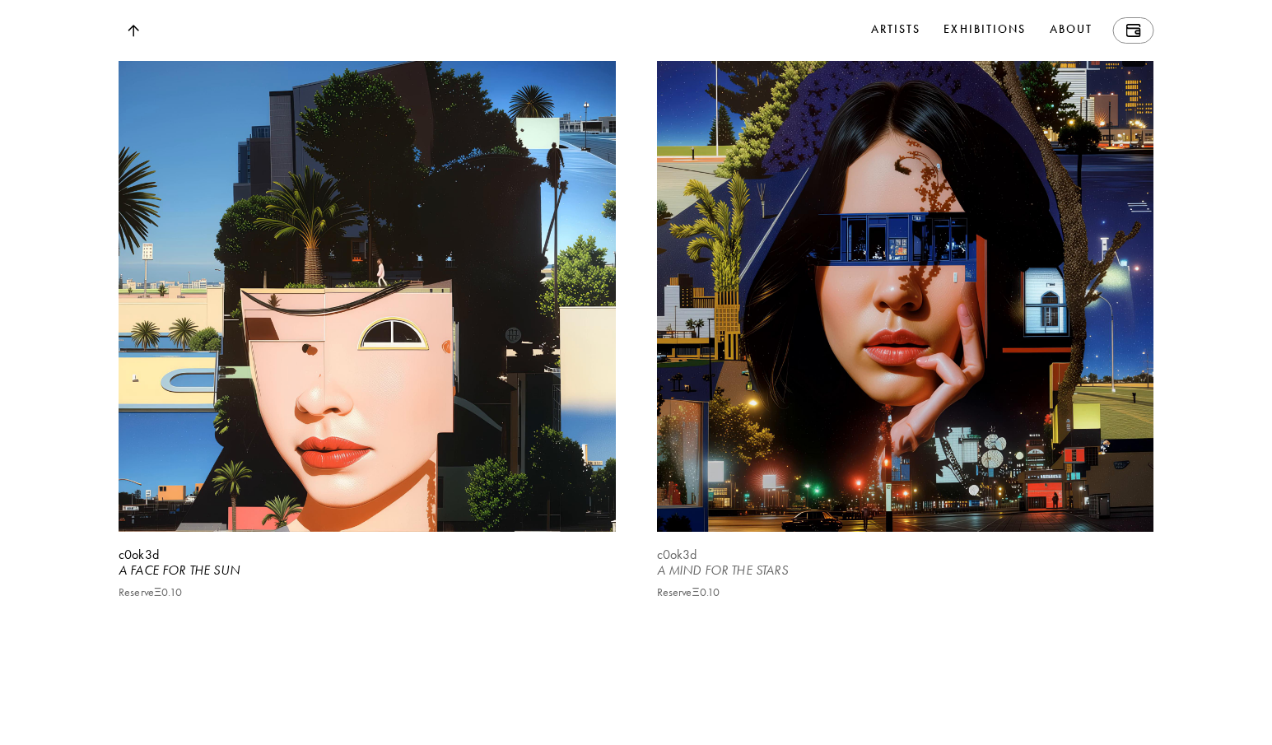
click at [1050, 394] on video at bounding box center [905, 284] width 512 height 512
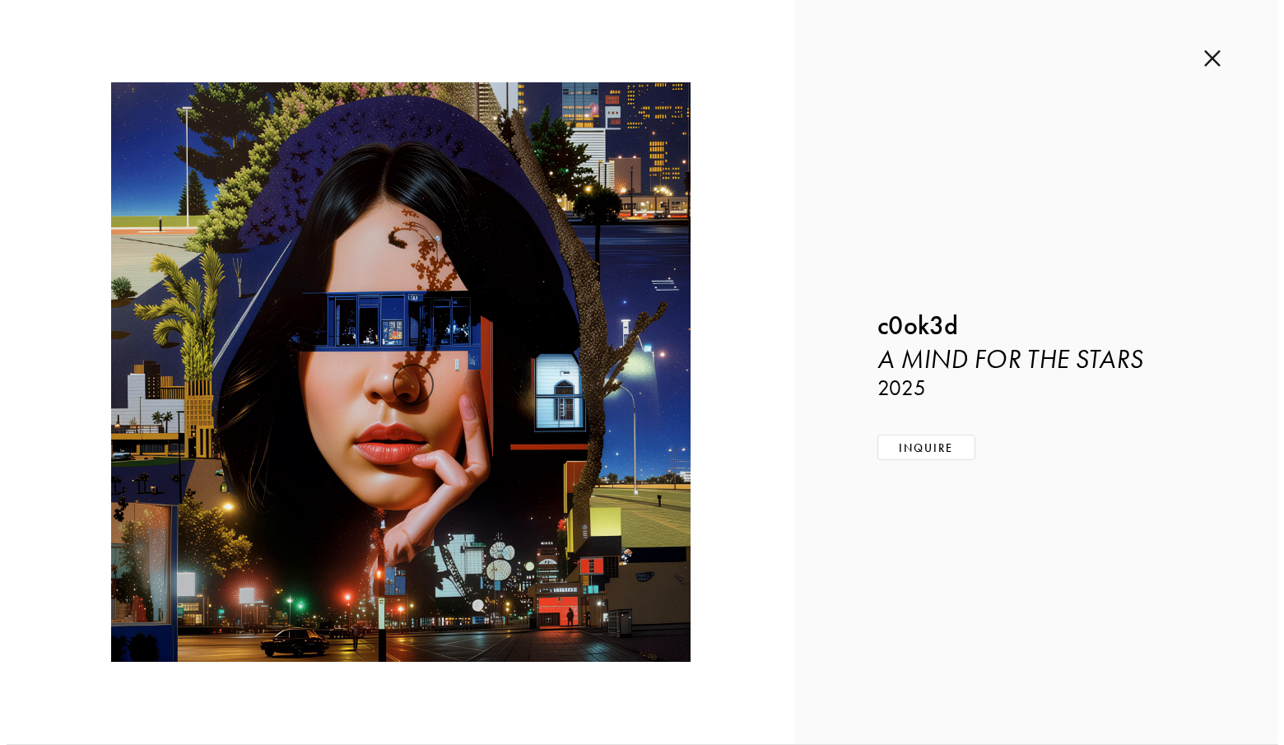
scroll to position [12513, 0]
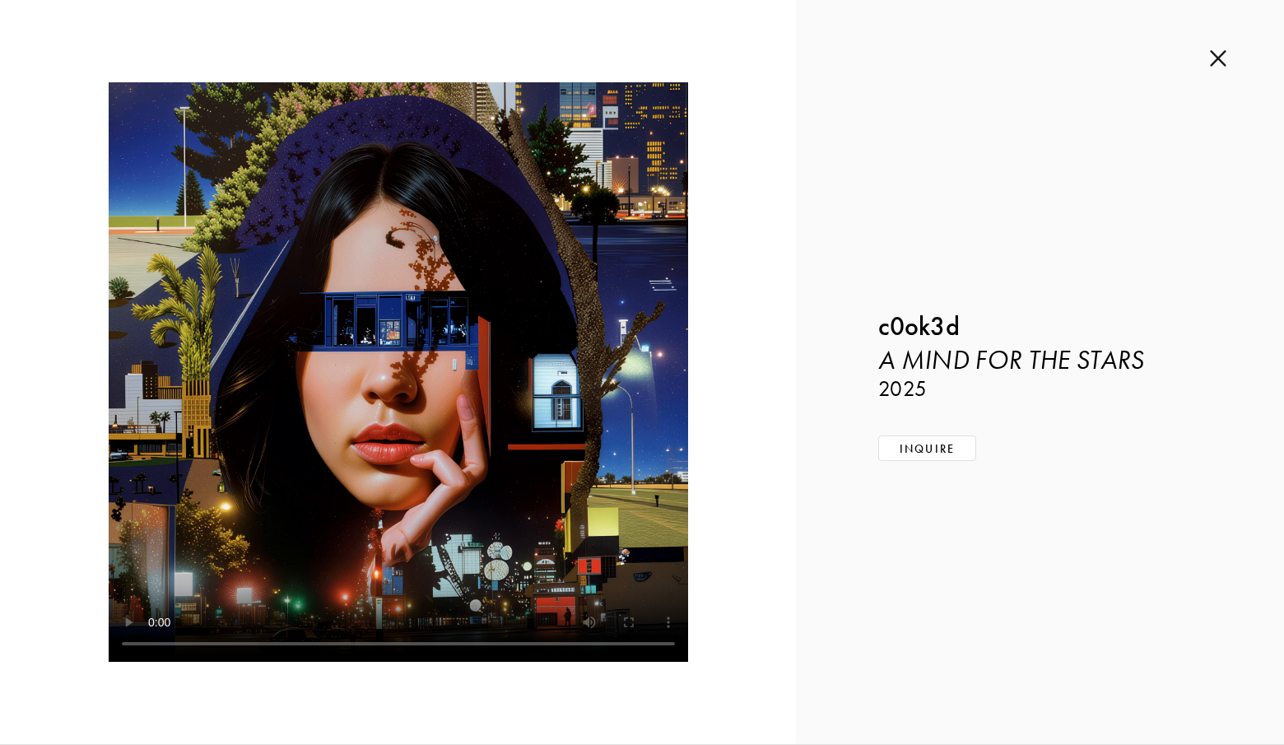
click at [1219, 53] on img at bounding box center [1218, 58] width 16 height 18
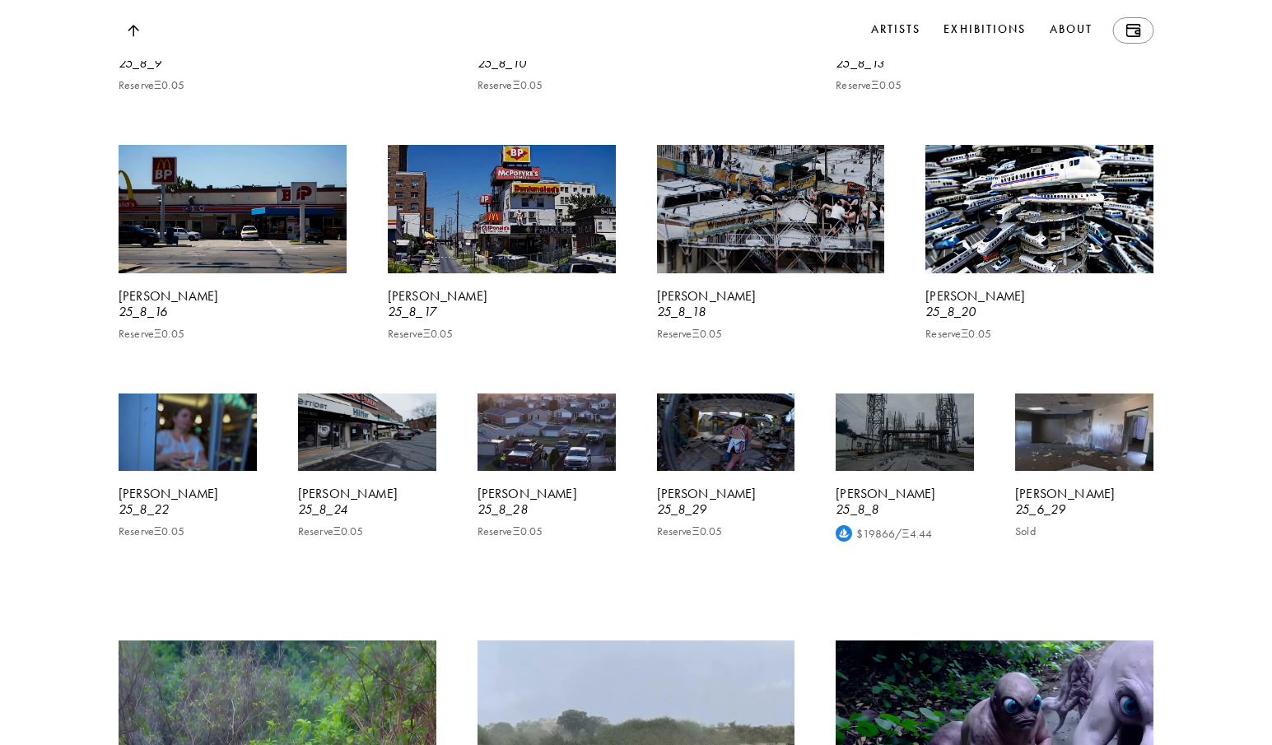
scroll to position [19754, 0]
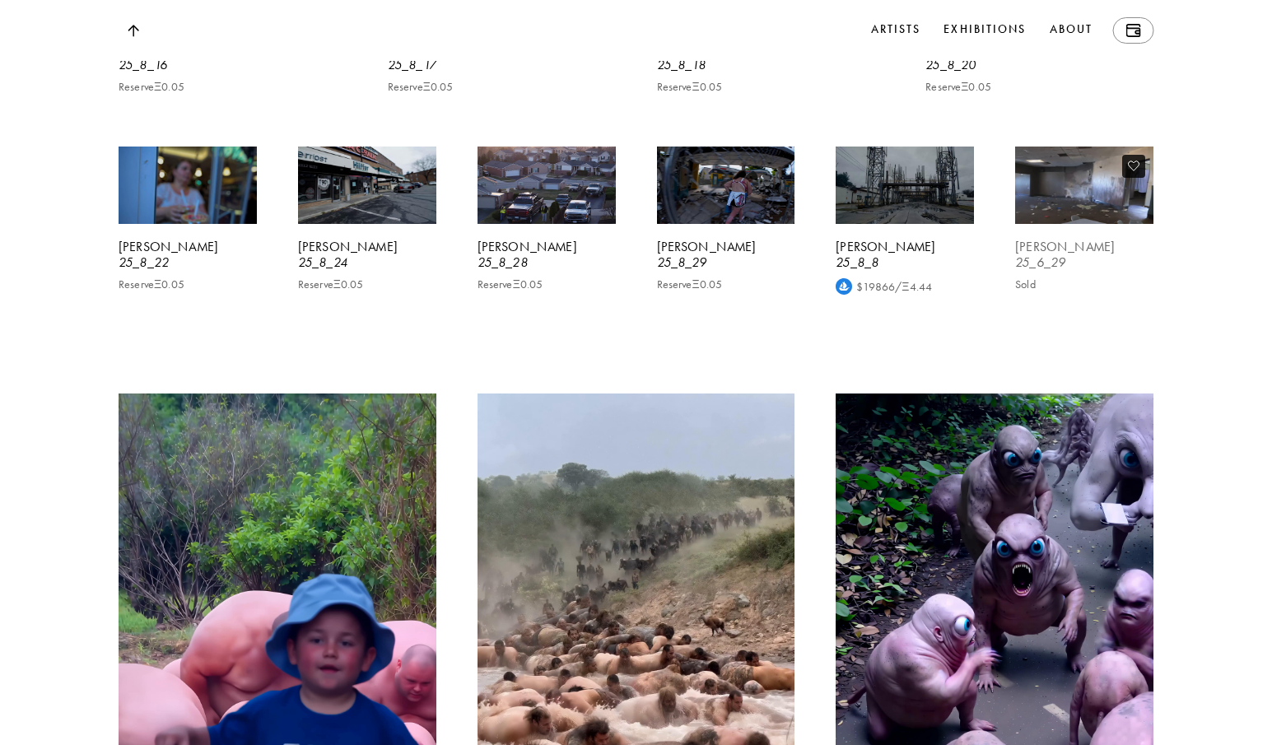
click at [1054, 225] on video at bounding box center [1084, 185] width 142 height 80
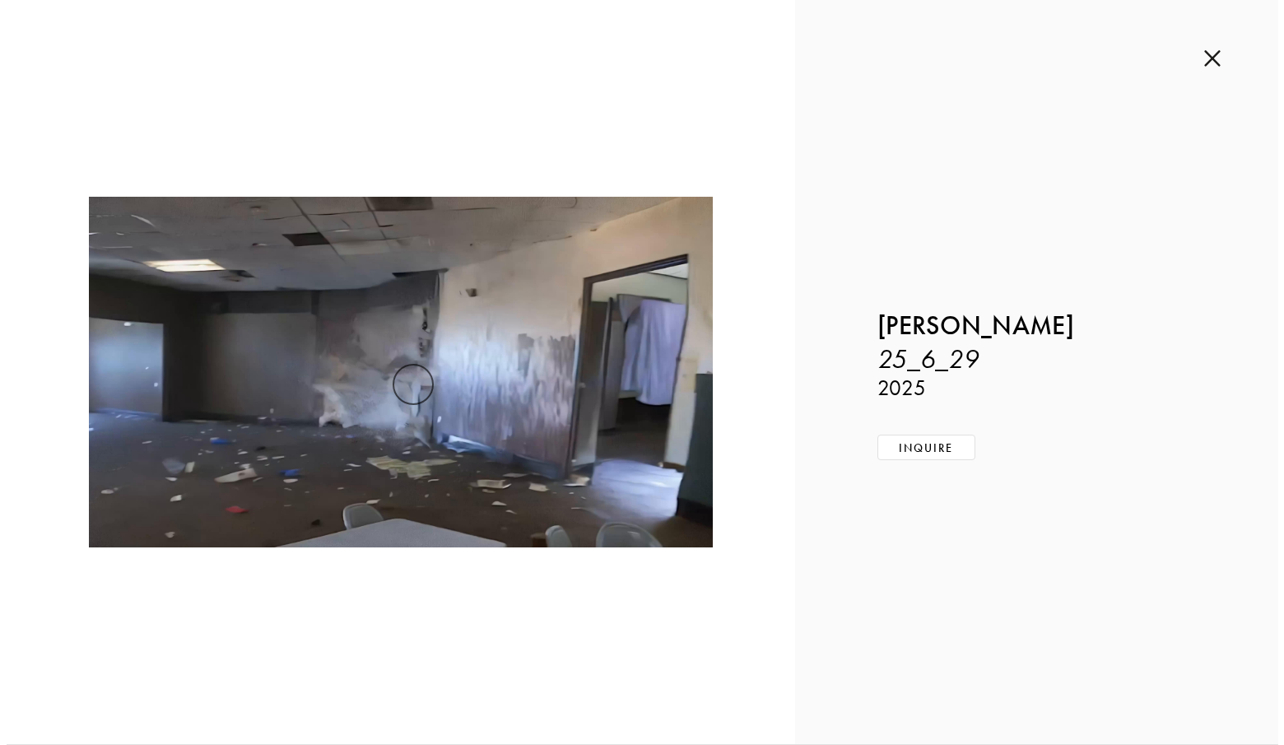
scroll to position [19930, 0]
